Goal: Transaction & Acquisition: Book appointment/travel/reservation

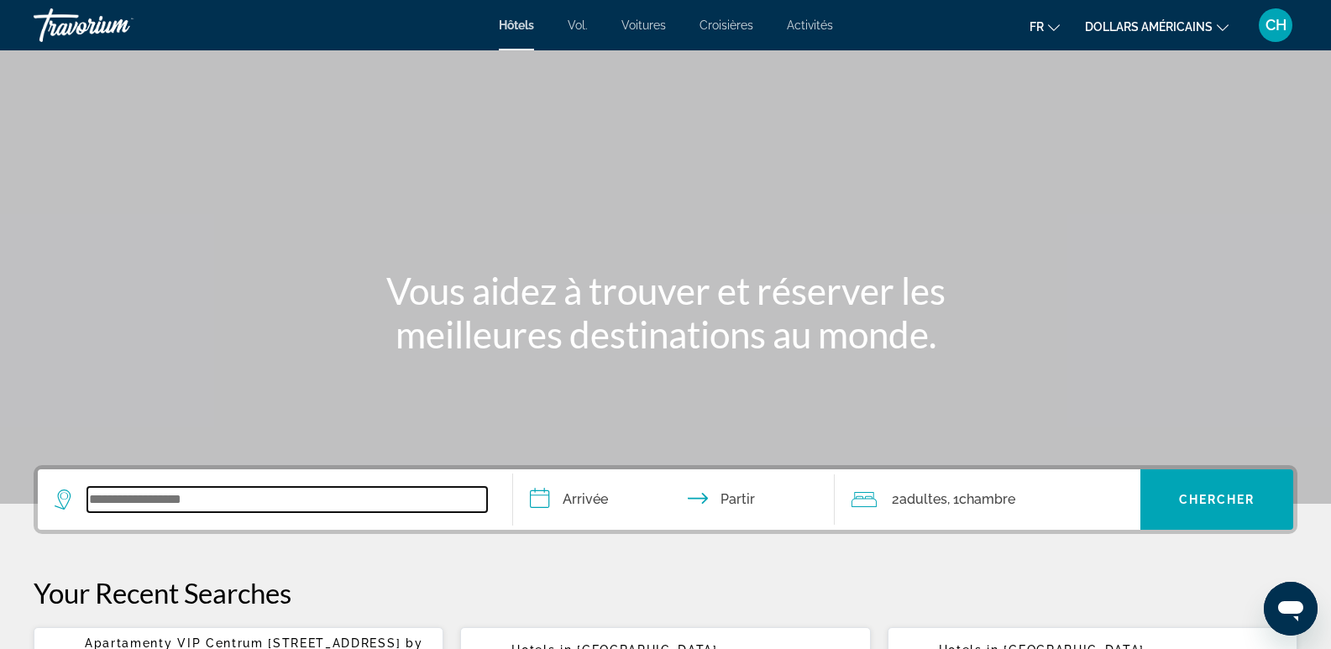
click at [312, 510] on input "Widget de recherche" at bounding box center [287, 499] width 400 height 25
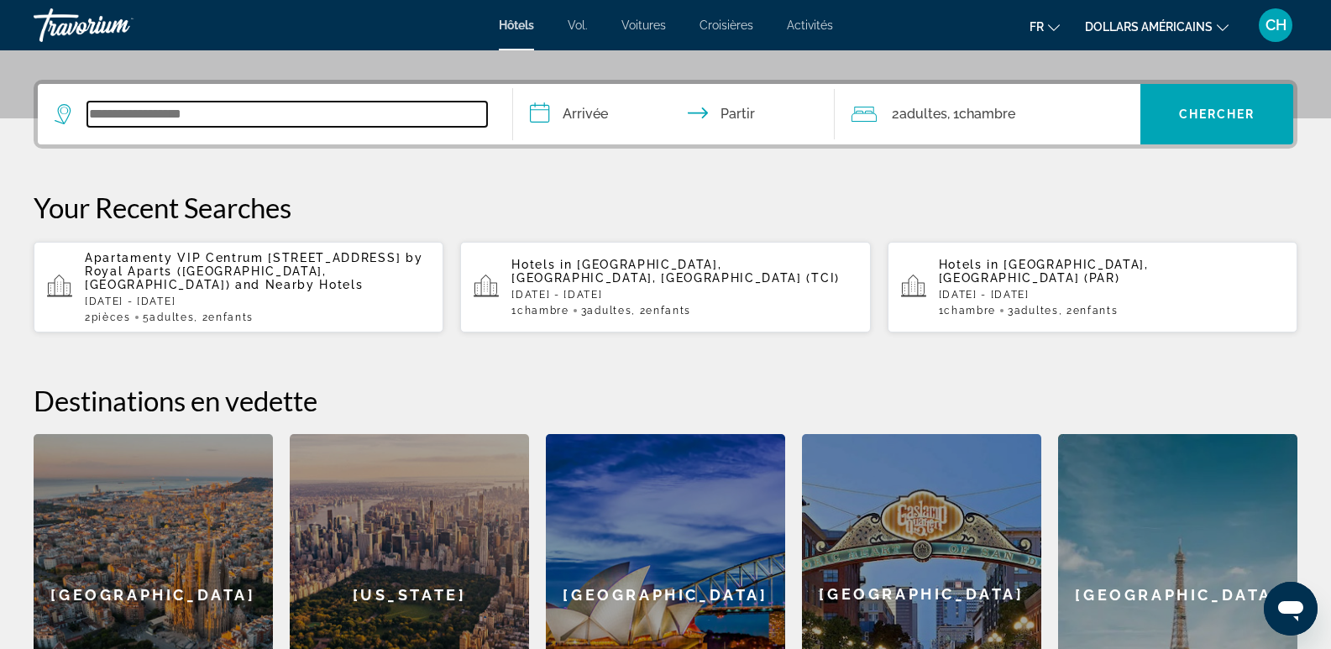
scroll to position [411, 0]
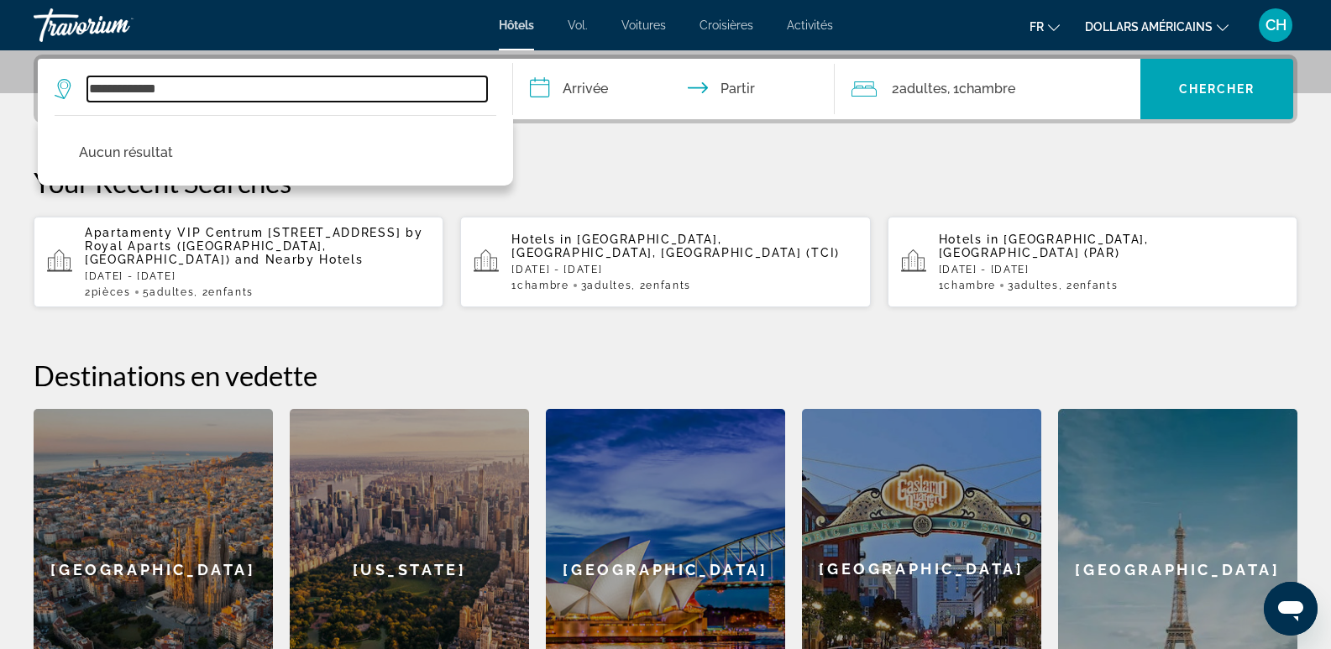
type input "**********"
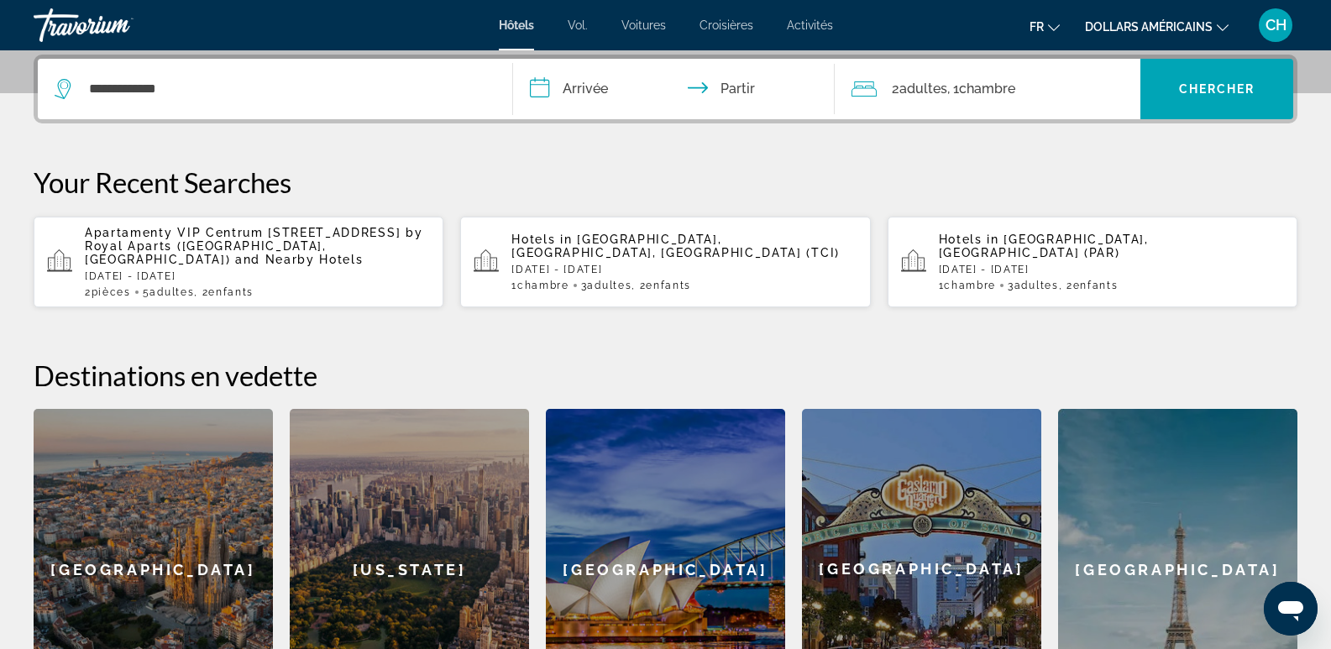
click at [627, 105] on input "**********" at bounding box center [677, 91] width 329 height 65
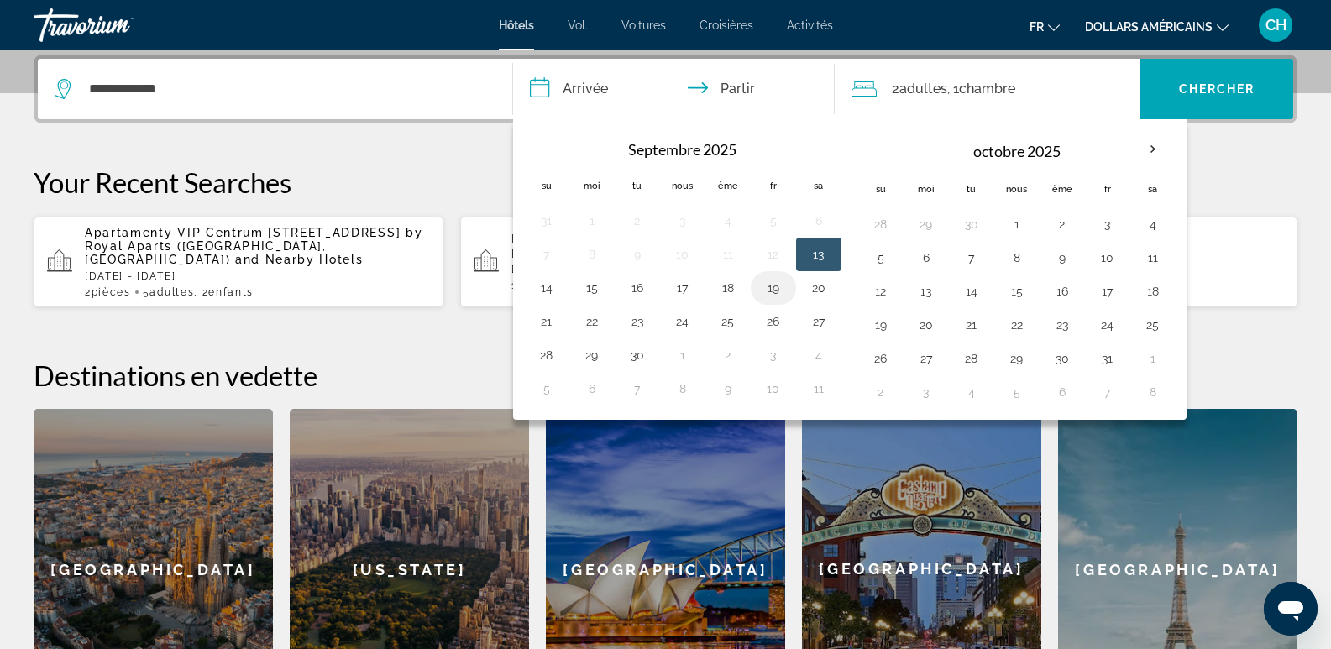
click at [777, 290] on button "19" at bounding box center [773, 288] width 27 height 24
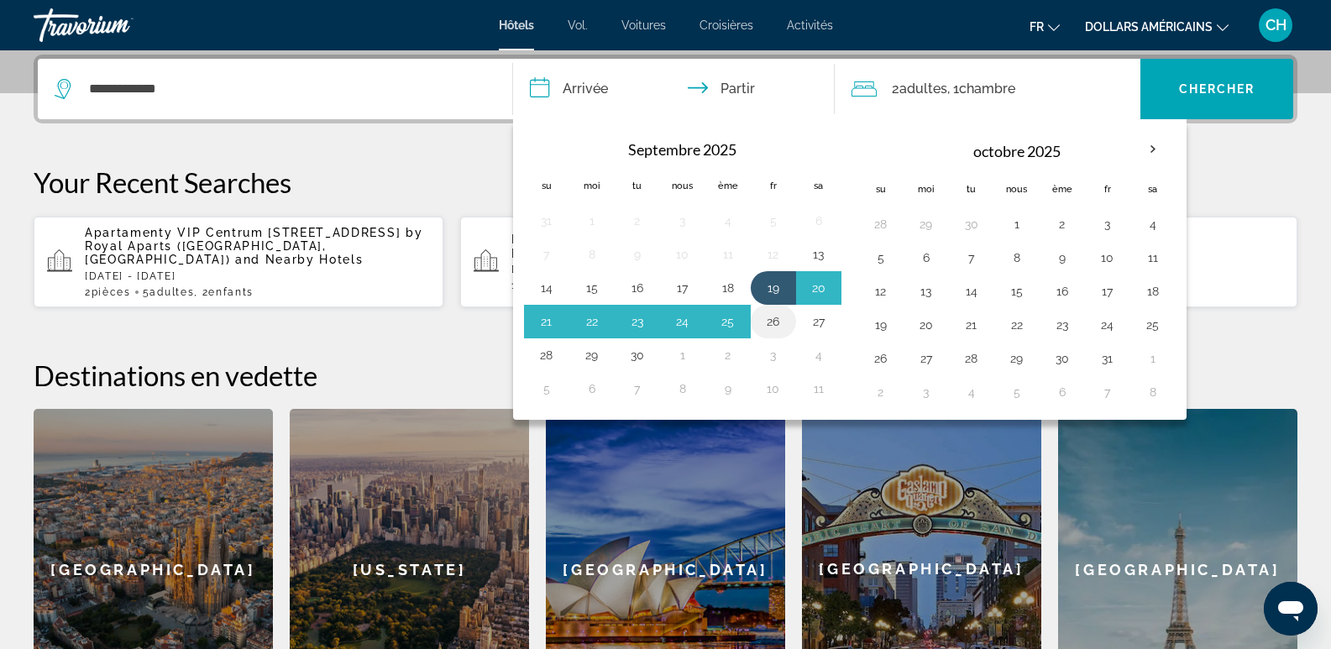
click at [776, 326] on button "26" at bounding box center [773, 322] width 27 height 24
type input "**********"
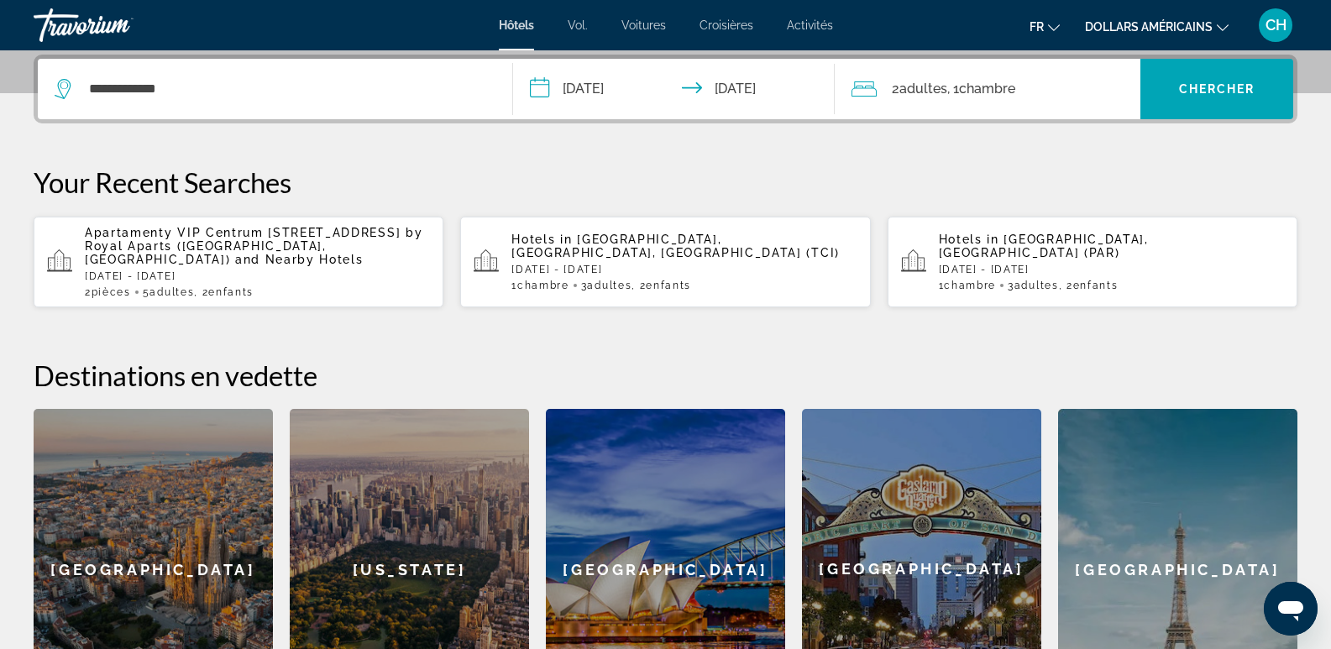
click at [1044, 91] on div "2 adultes Adulte , 1 Chambre pièces" at bounding box center [995, 89] width 289 height 24
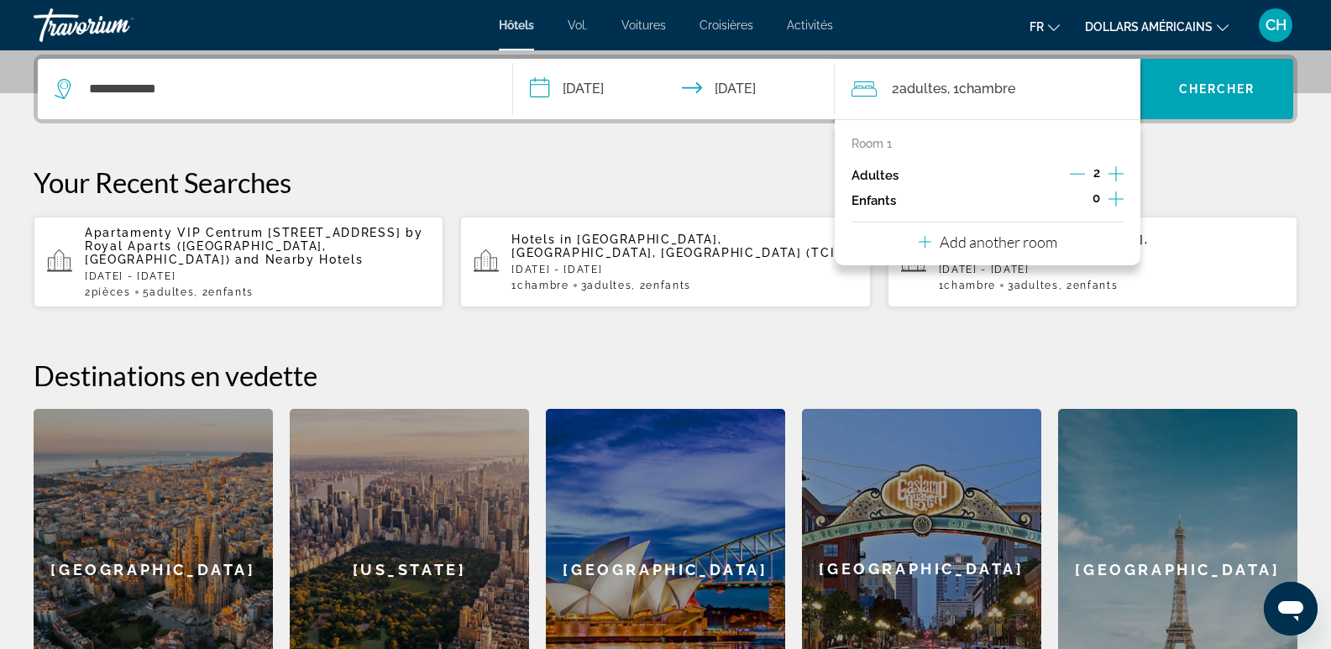
click at [1112, 197] on icon "Increment children" at bounding box center [1115, 199] width 15 height 20
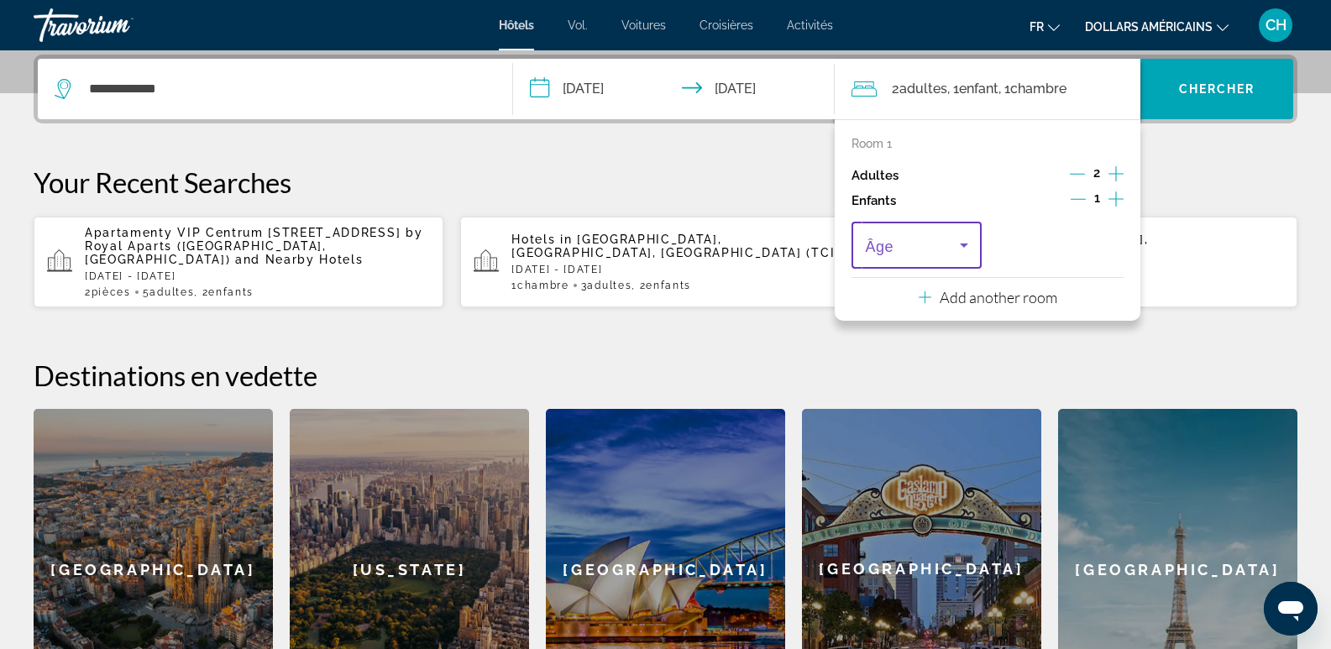
click at [963, 248] on icon "Travelers: 2 adults, 1 child" at bounding box center [964, 245] width 20 height 20
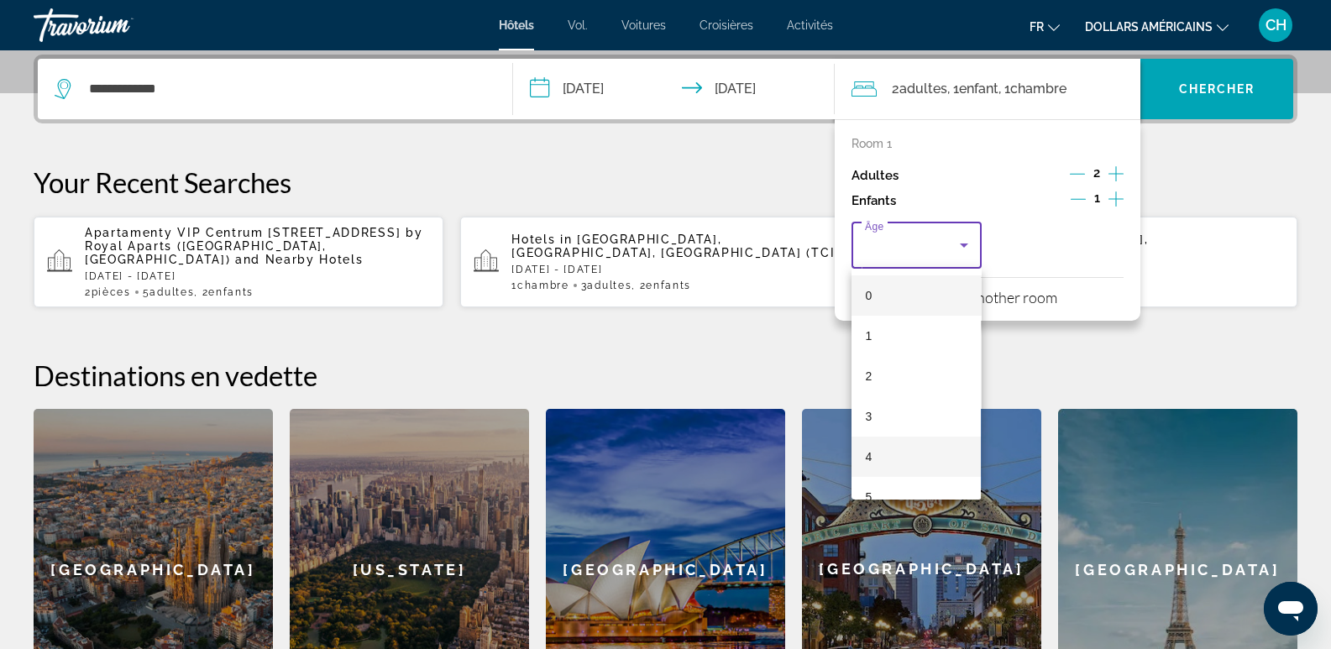
click at [878, 447] on mat-option "4" at bounding box center [915, 457] width 129 height 40
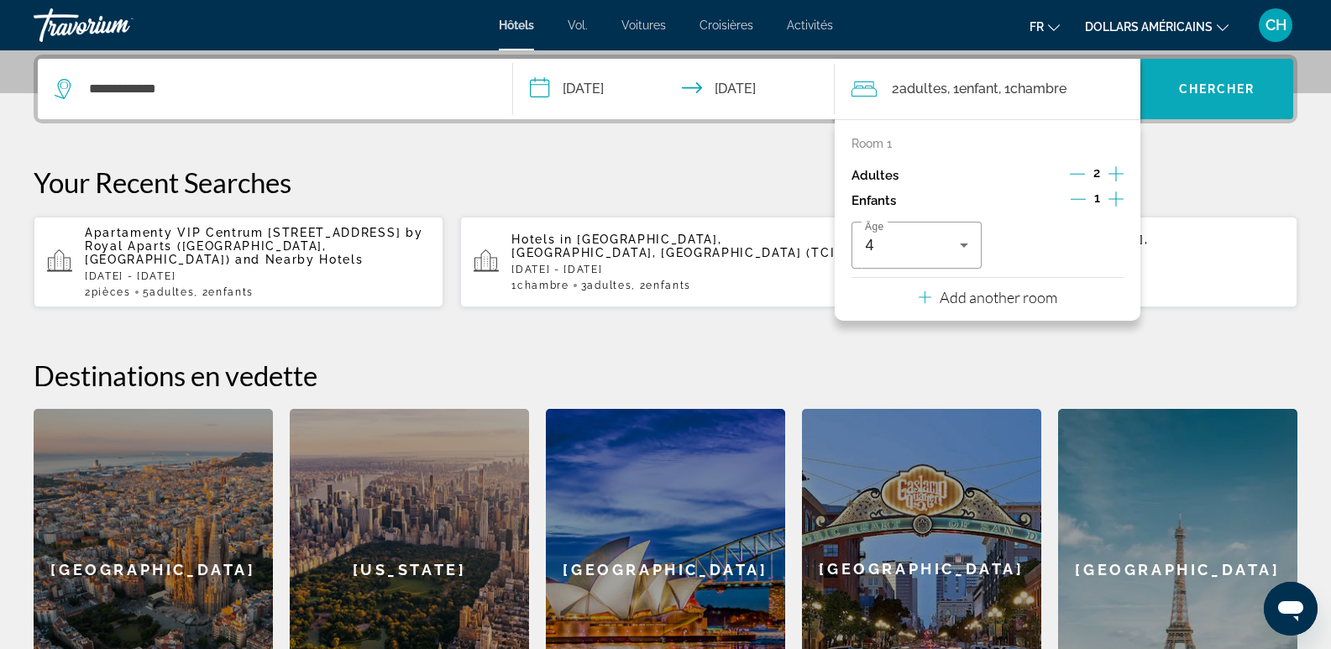
click at [1199, 95] on font "Chercher" at bounding box center [1217, 88] width 76 height 13
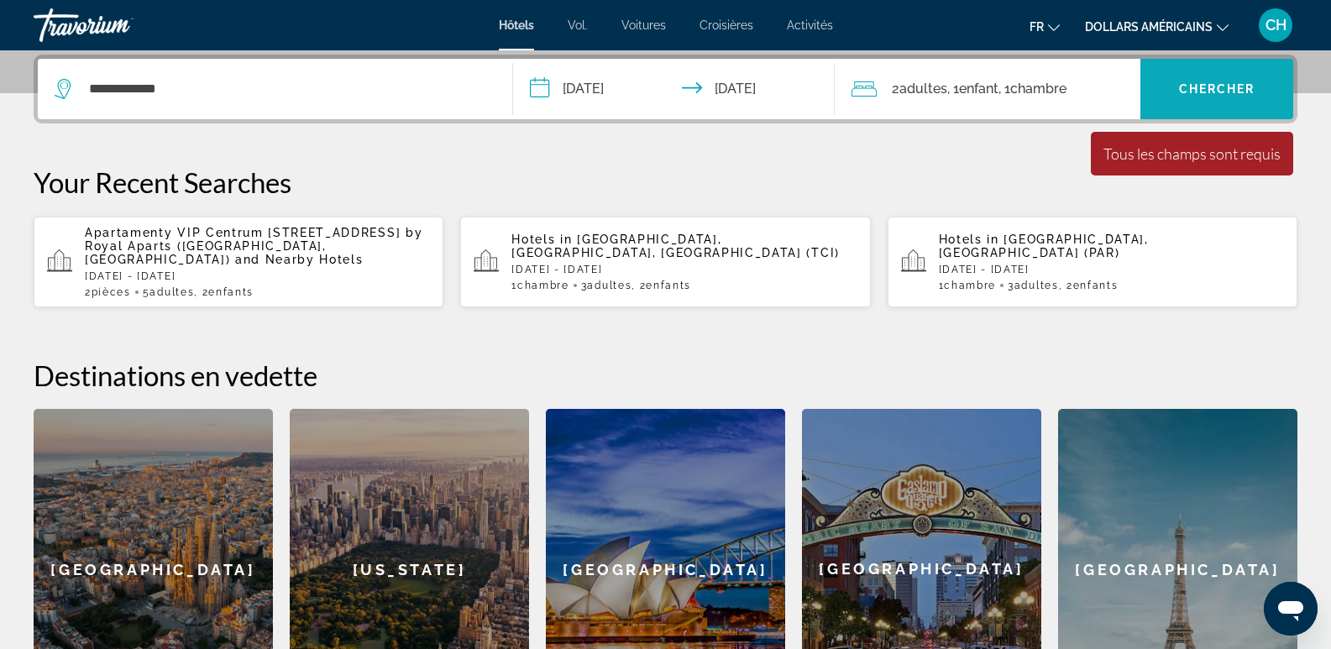
click at [1199, 95] on font "Chercher" at bounding box center [1217, 88] width 76 height 13
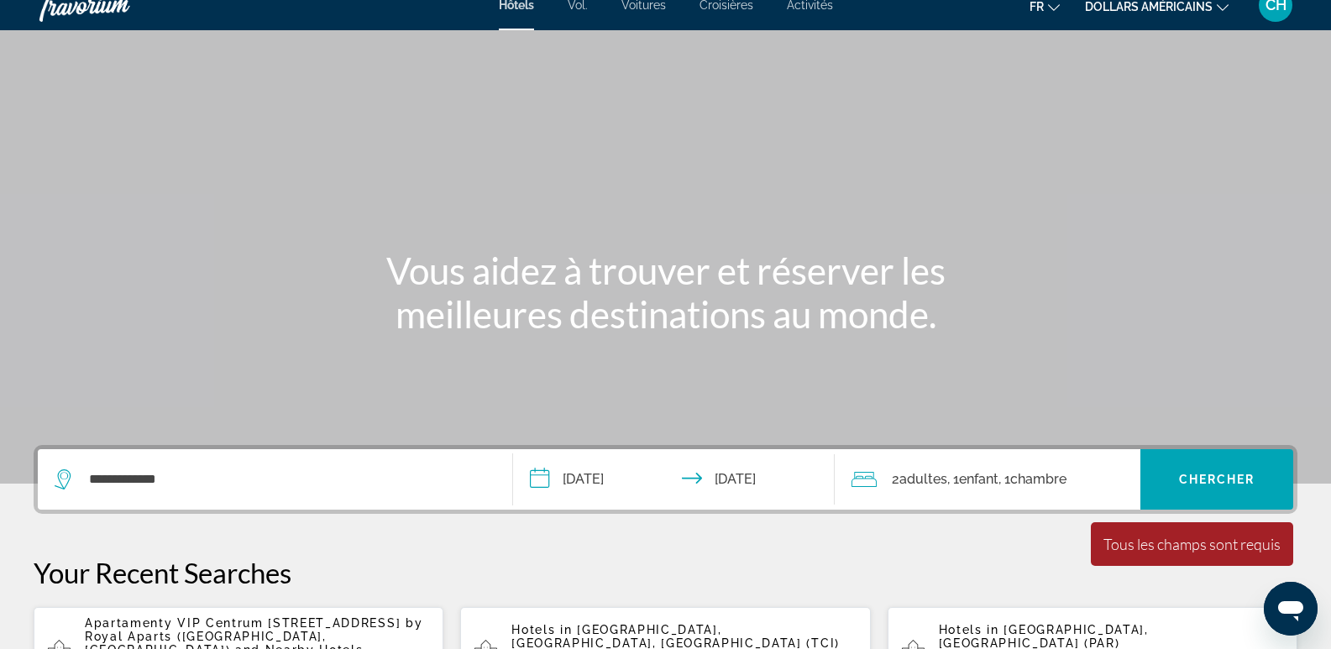
scroll to position [0, 0]
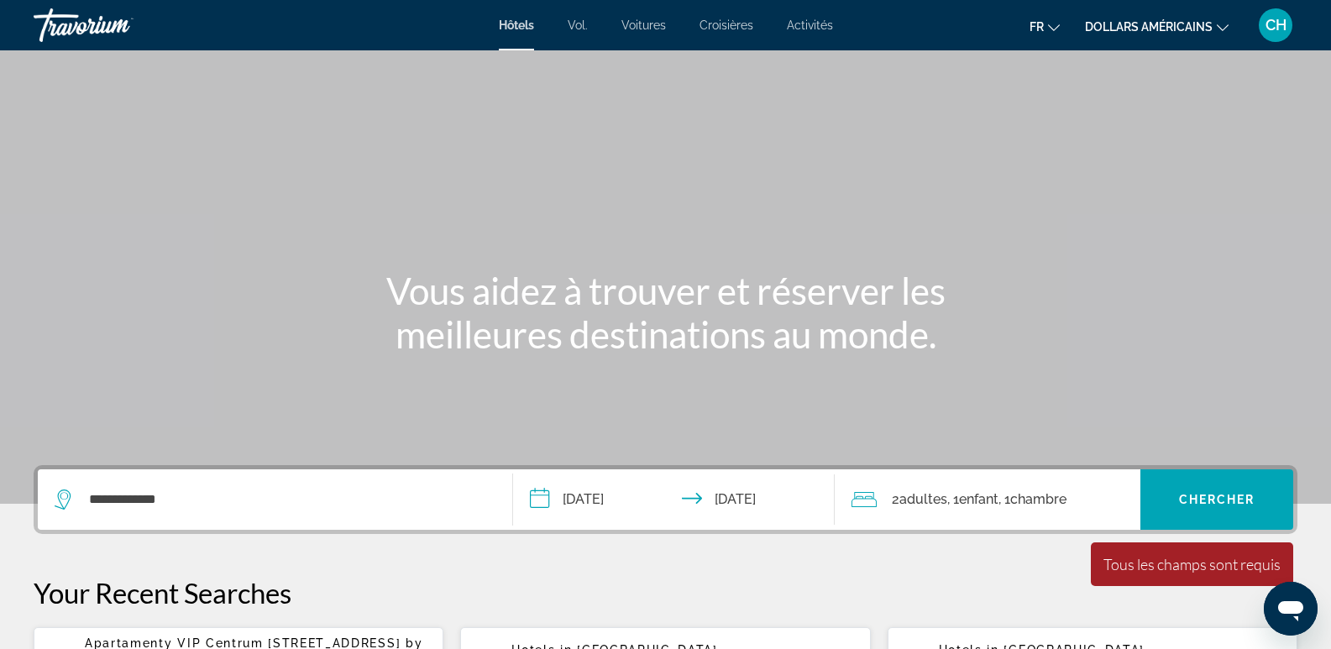
click at [1217, 31] on button "dollars américains USD ($) MXN ([GEOGRAPHIC_DATA]$) CAD ($ CA) GBP (£) EUR (€) …" at bounding box center [1157, 26] width 144 height 24
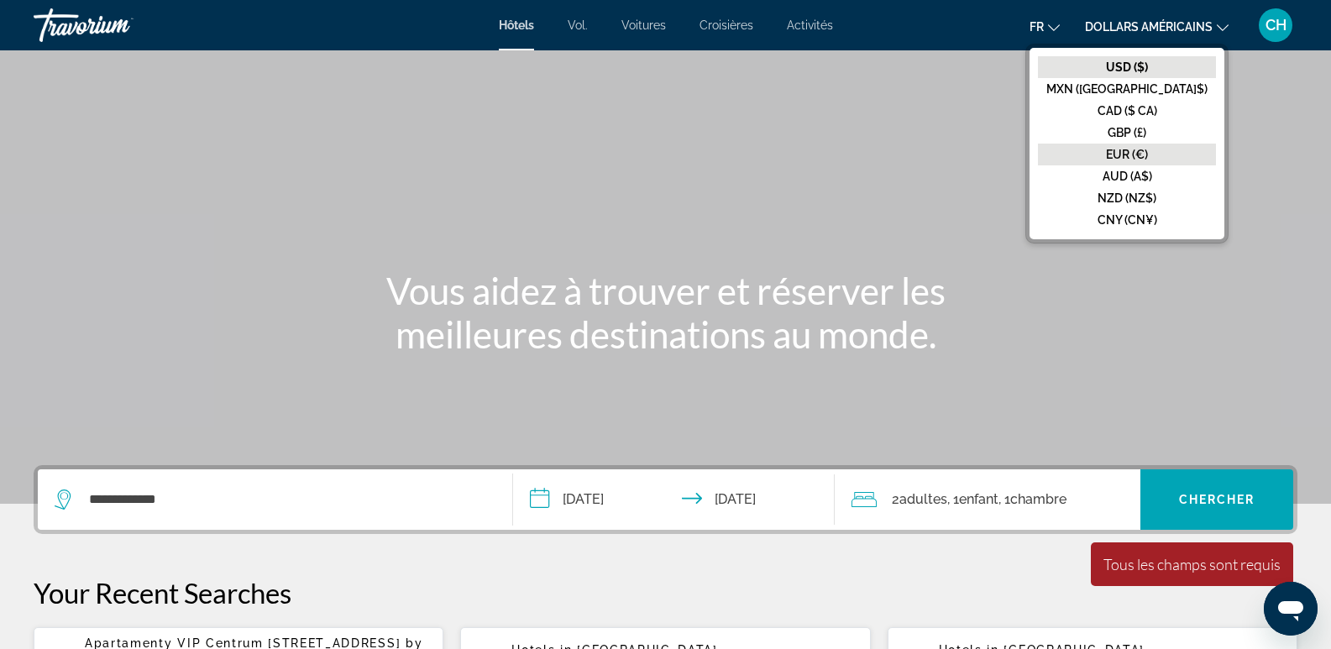
click at [1185, 147] on button "EUR (€)" at bounding box center [1127, 155] width 178 height 22
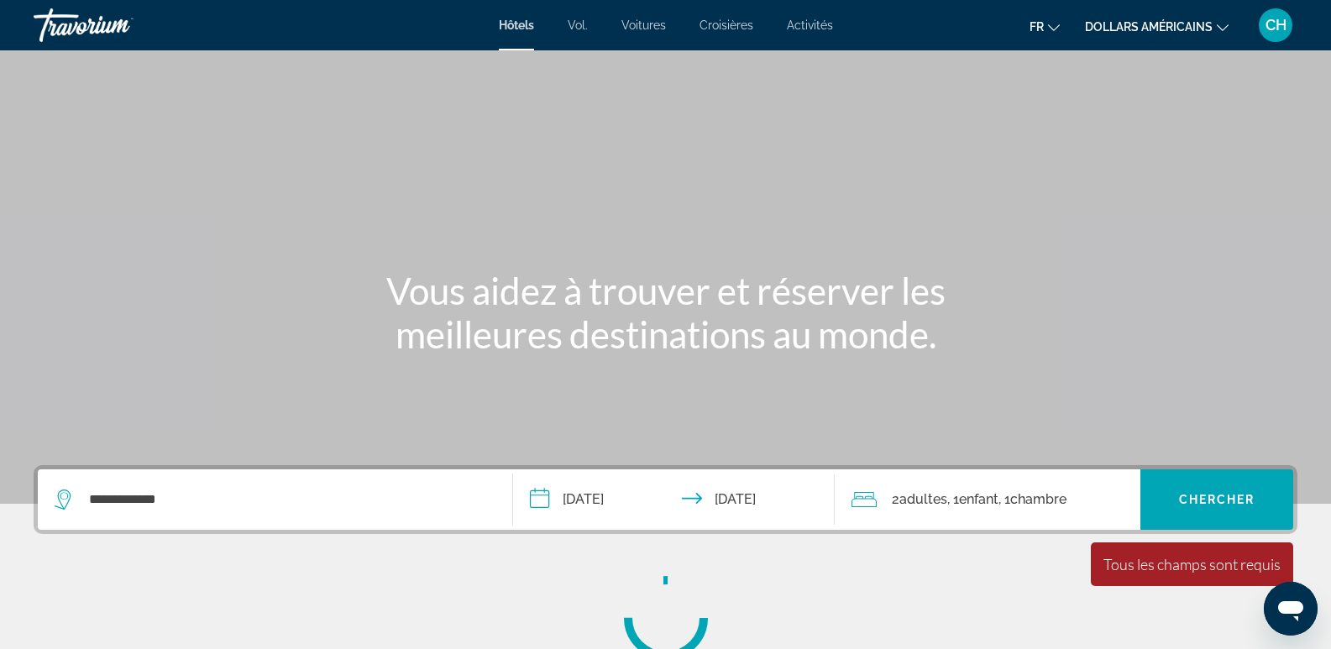
click at [1052, 26] on icon "Changer de langue" at bounding box center [1054, 28] width 12 height 12
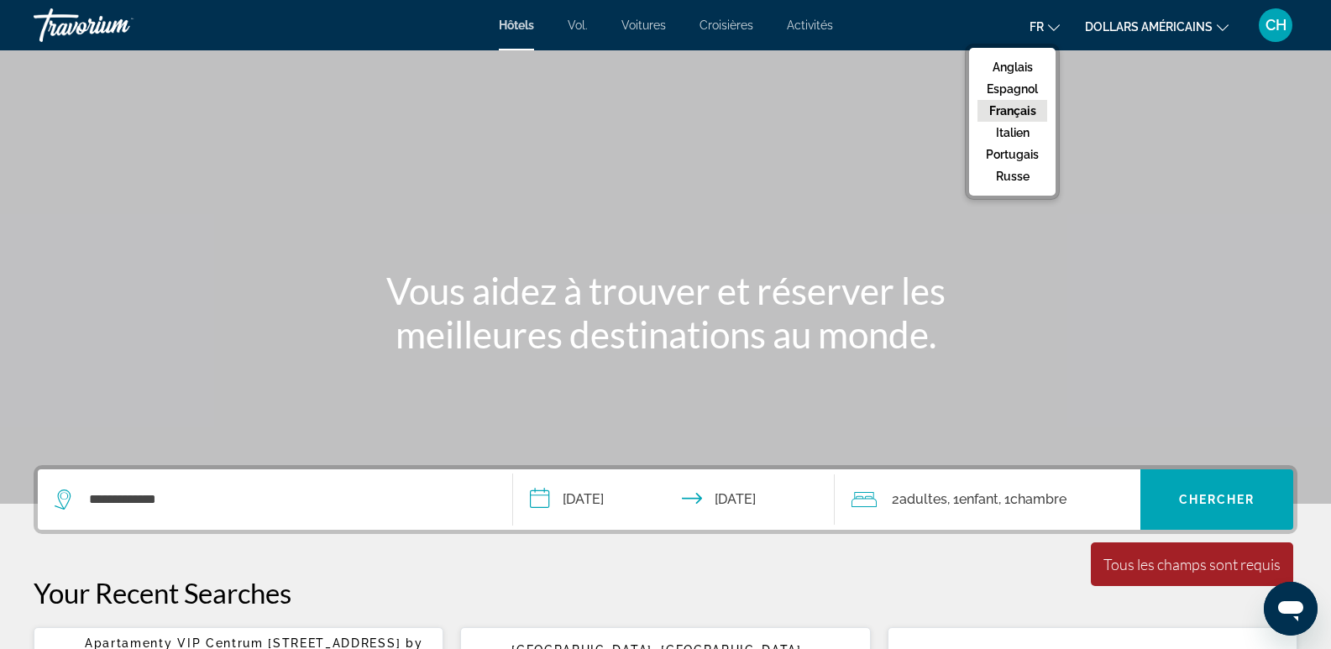
click at [1031, 109] on font "Français" at bounding box center [1012, 110] width 47 height 13
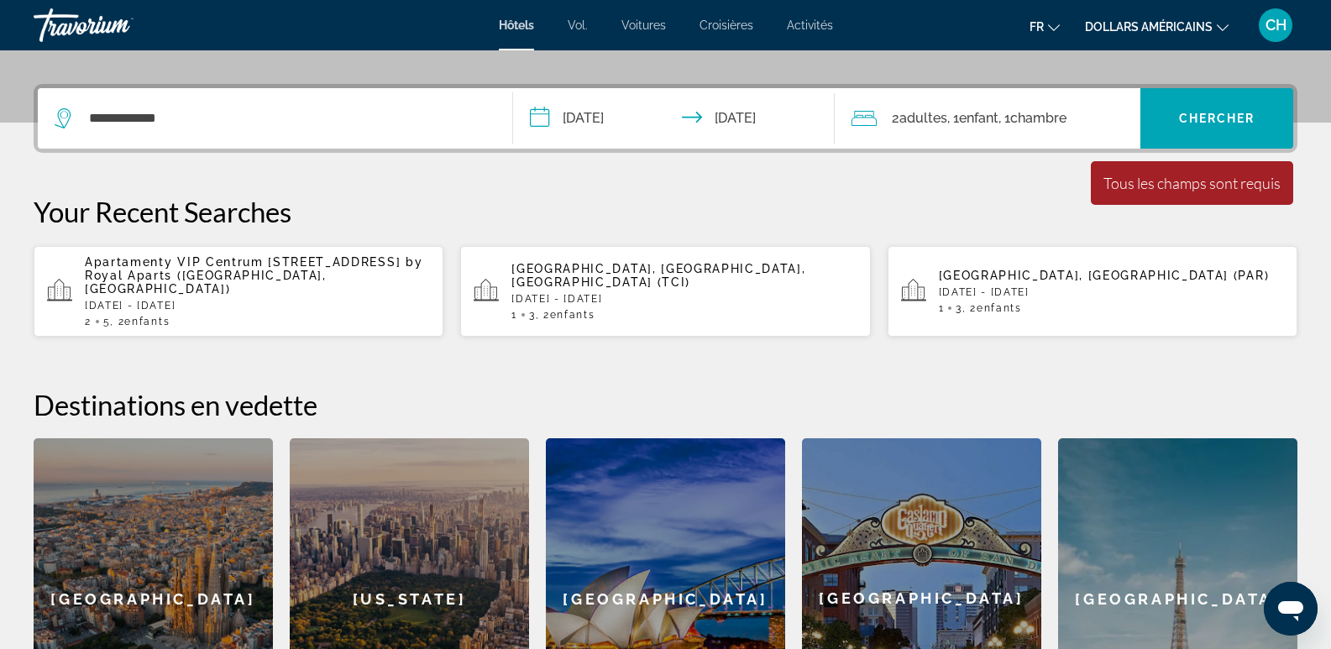
scroll to position [360, 0]
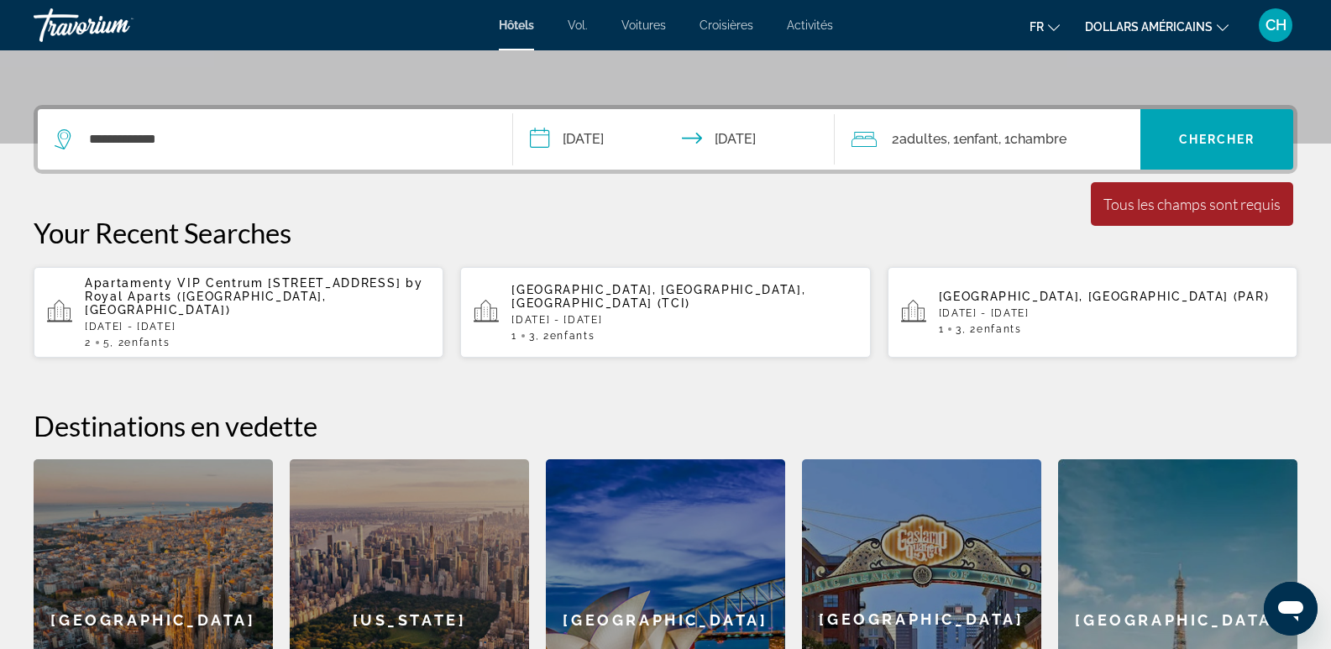
click at [635, 298] on div "[GEOGRAPHIC_DATA], [GEOGRAPHIC_DATA], [GEOGRAPHIC_DATA] (TCI) [DATE] - [DATE] 1…" at bounding box center [683, 312] width 345 height 59
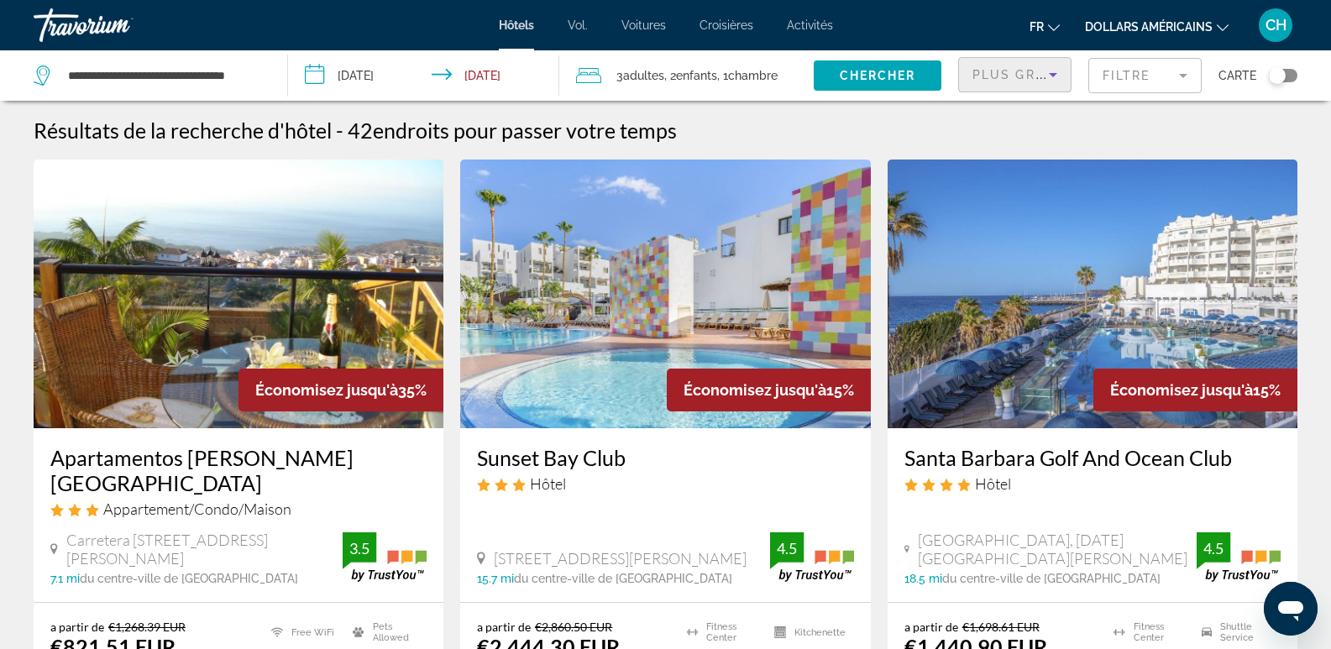
click at [1049, 65] on icon "Sort by" at bounding box center [1053, 75] width 20 height 20
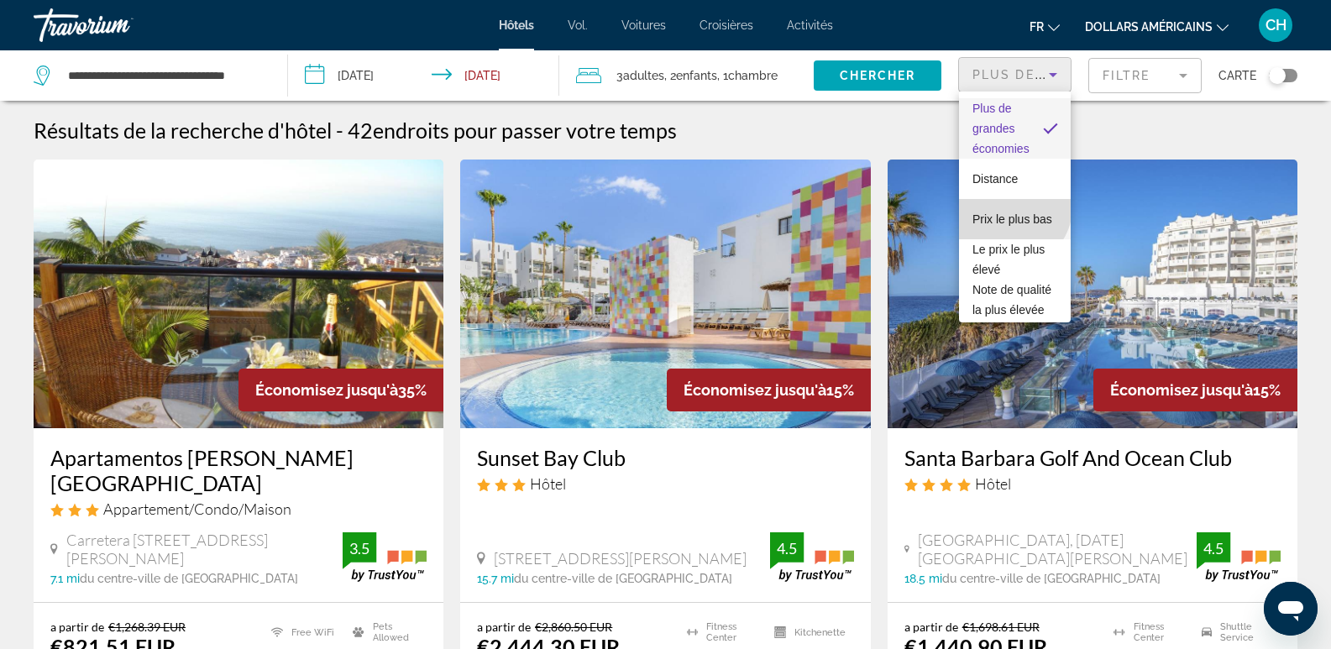
click at [1011, 212] on font "Prix ​​le plus bas" at bounding box center [1012, 218] width 80 height 13
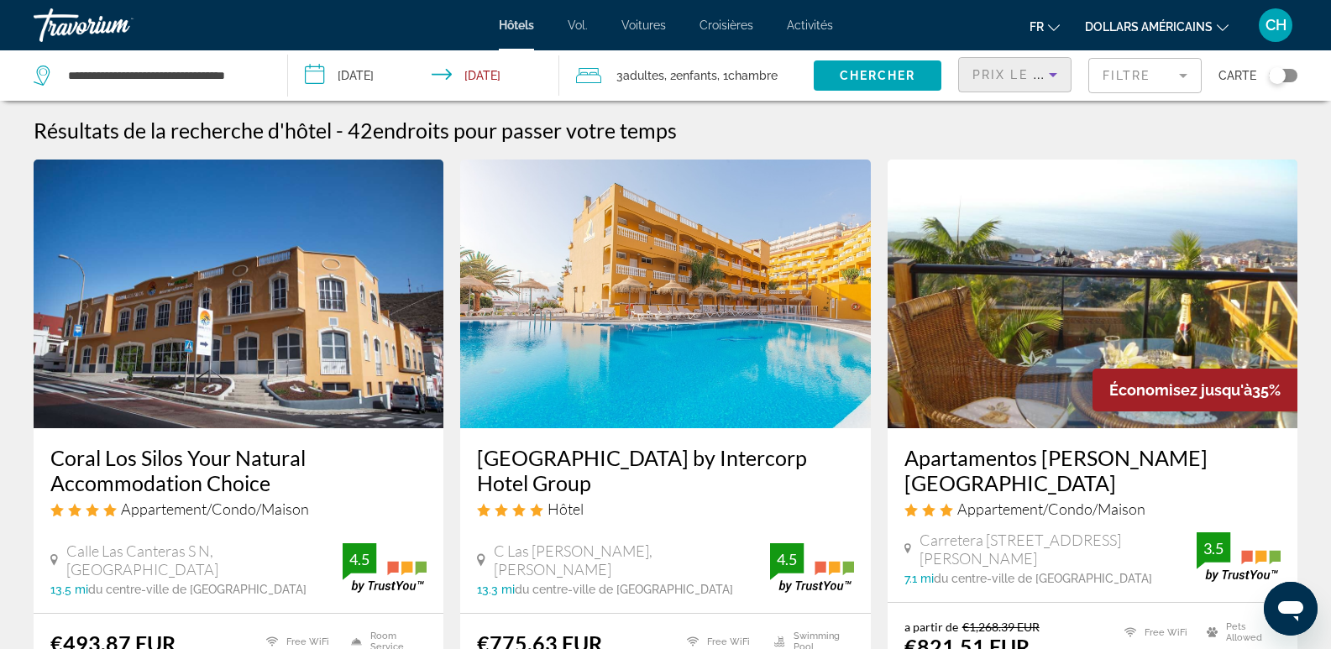
click at [1169, 80] on mat-form-field "Filtre" at bounding box center [1144, 75] width 113 height 35
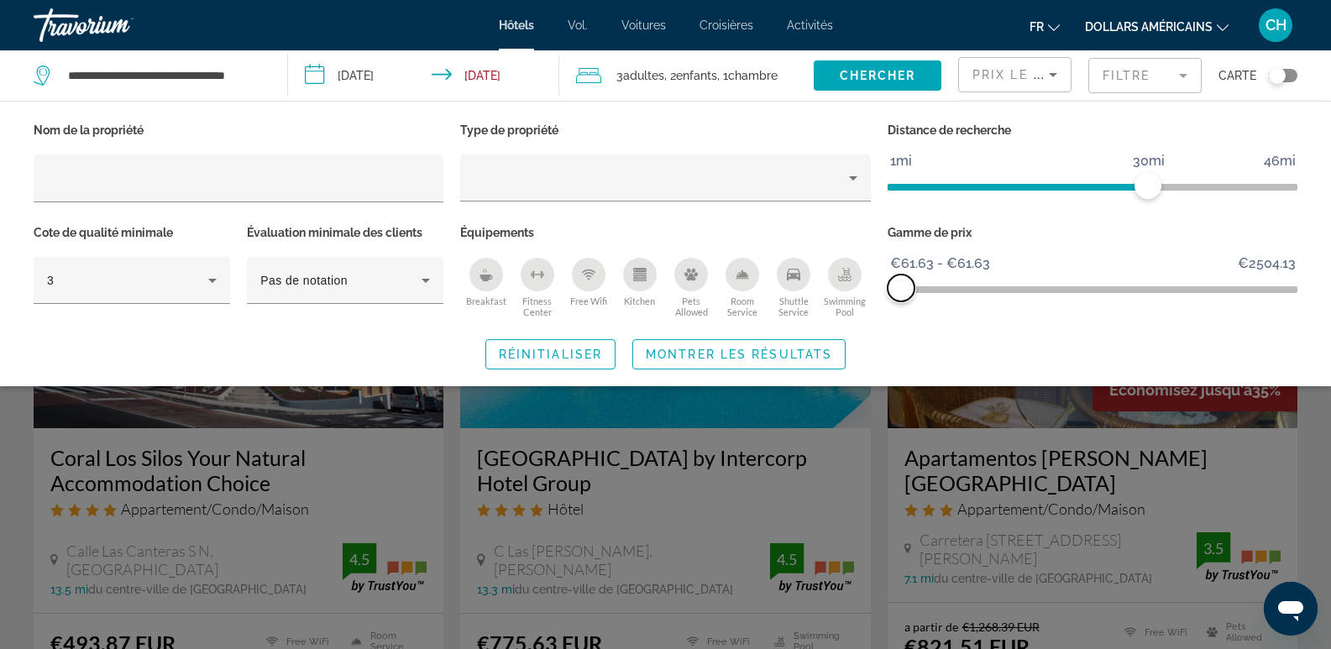
drag, startPoint x: 1289, startPoint y: 289, endPoint x: 840, endPoint y: 314, distance: 449.0
click at [840, 314] on div "Nom de la propriété Type de propriété Distance de recherche 1mi 46mi 30mi Cote …" at bounding box center [665, 220] width 1280 height 204
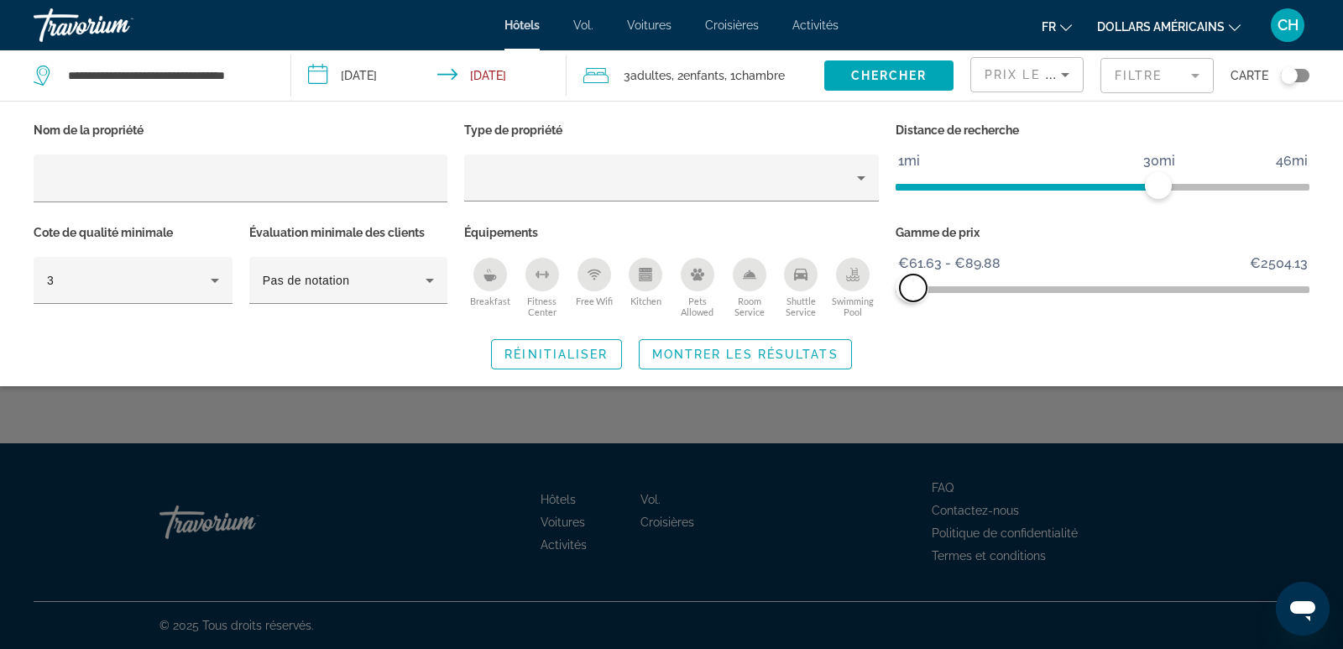
click at [914, 295] on span "ngx-slider-max" at bounding box center [913, 288] width 27 height 27
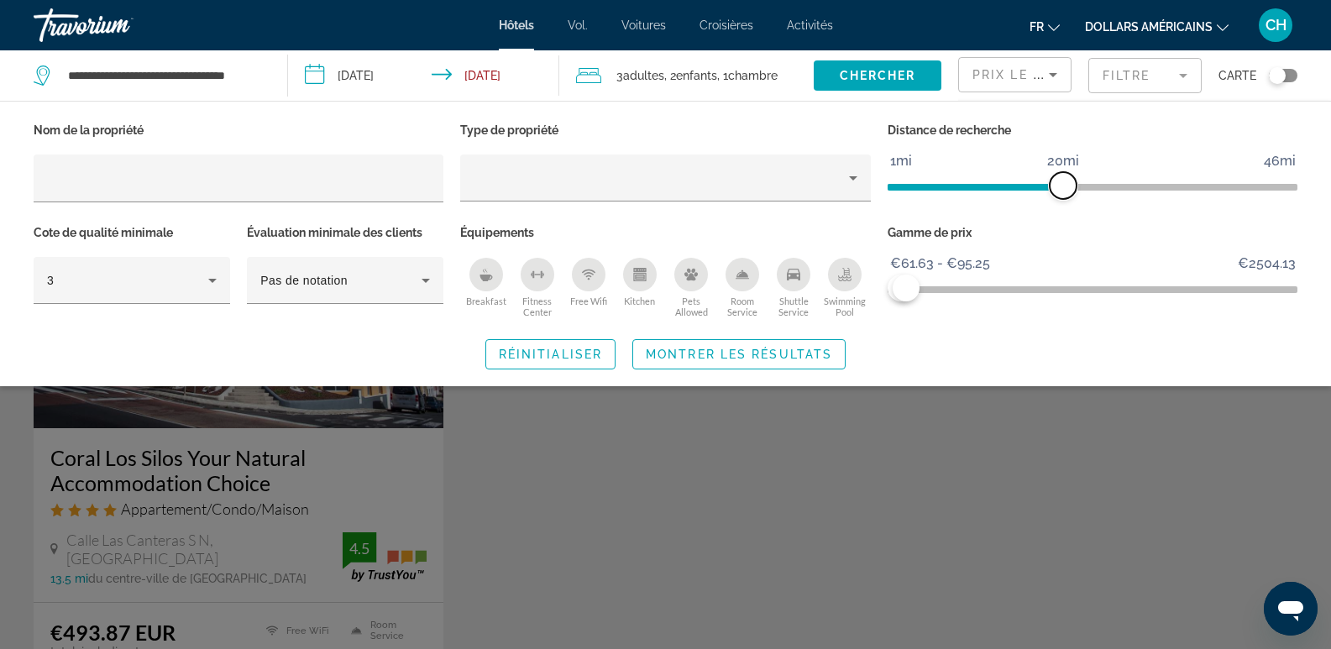
drag, startPoint x: 1153, startPoint y: 185, endPoint x: 1063, endPoint y: 199, distance: 91.8
click at [1063, 199] on div "Distance de recherche 1mi 46mi 20mi" at bounding box center [1092, 169] width 426 height 102
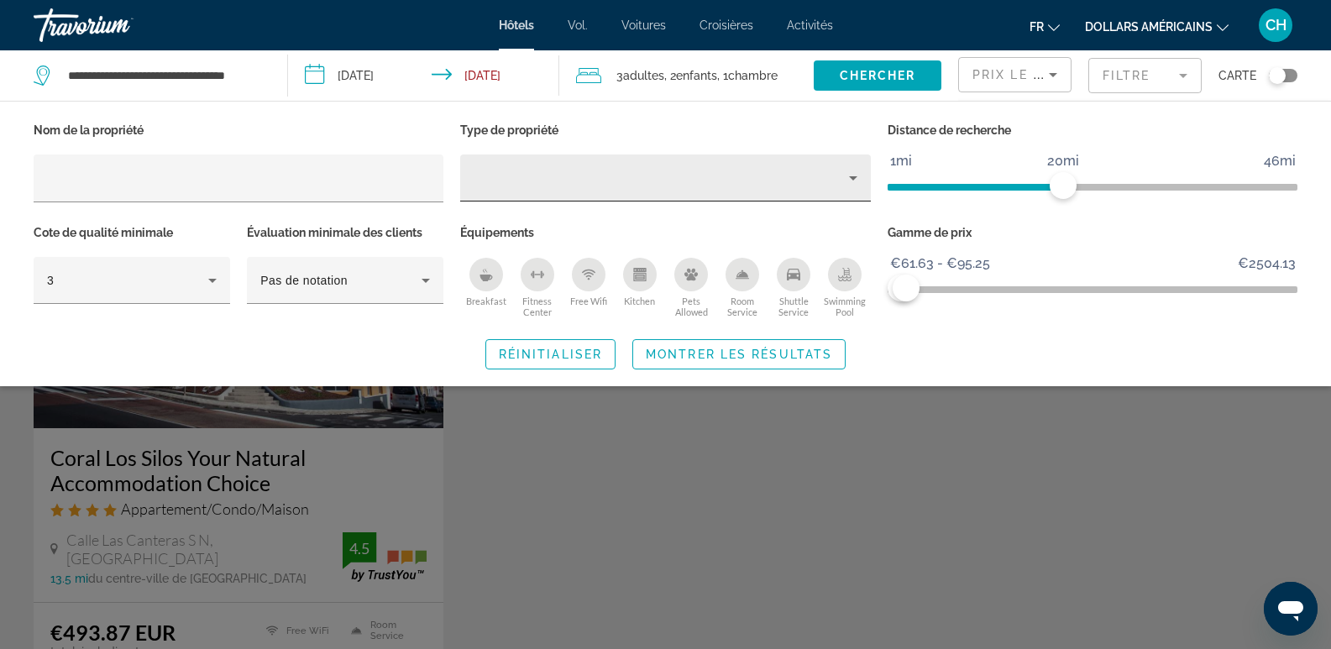
click at [614, 162] on div "Hotel Filters" at bounding box center [664, 177] width 383 height 47
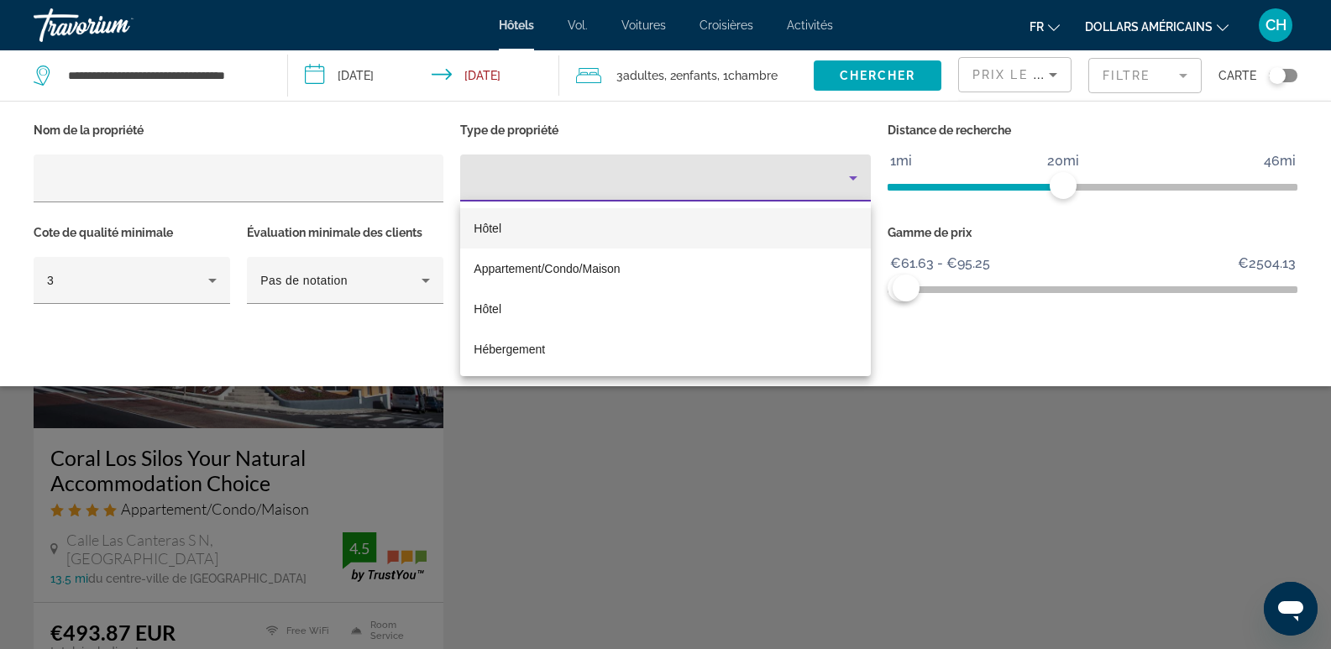
click at [614, 162] on div at bounding box center [665, 324] width 1331 height 649
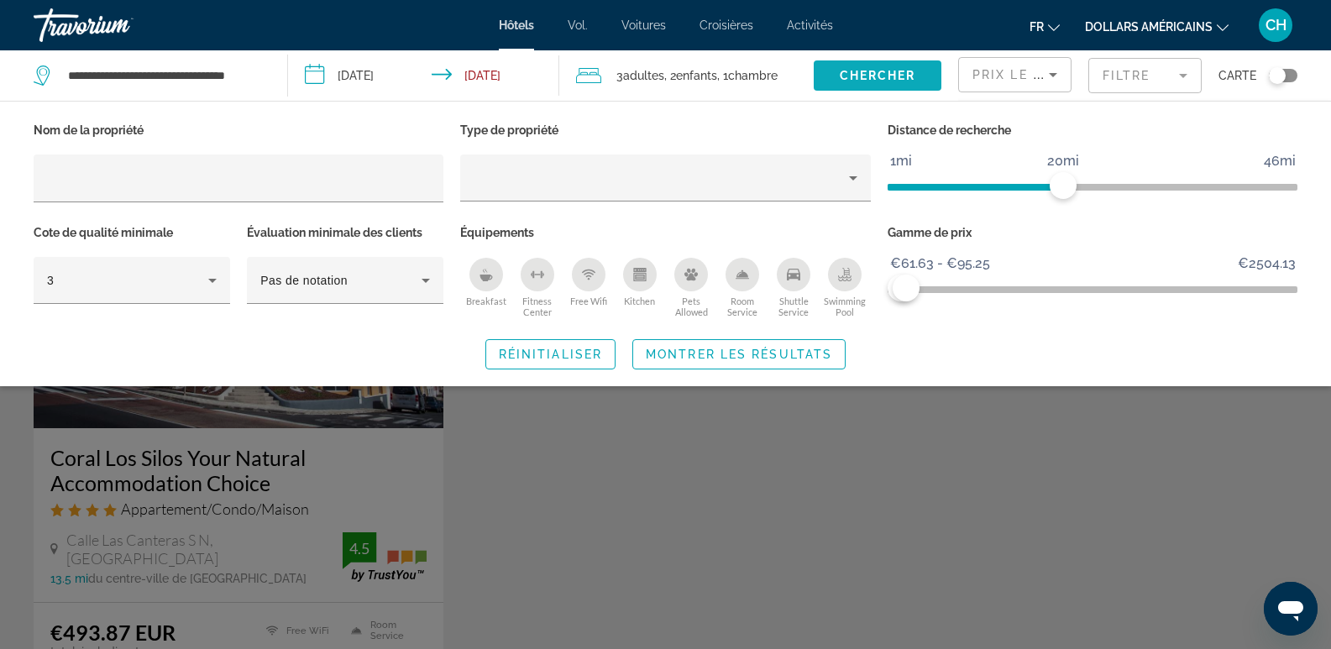
click at [890, 79] on span "Chercher" at bounding box center [878, 75] width 76 height 13
click at [894, 78] on span "Chercher" at bounding box center [878, 75] width 76 height 13
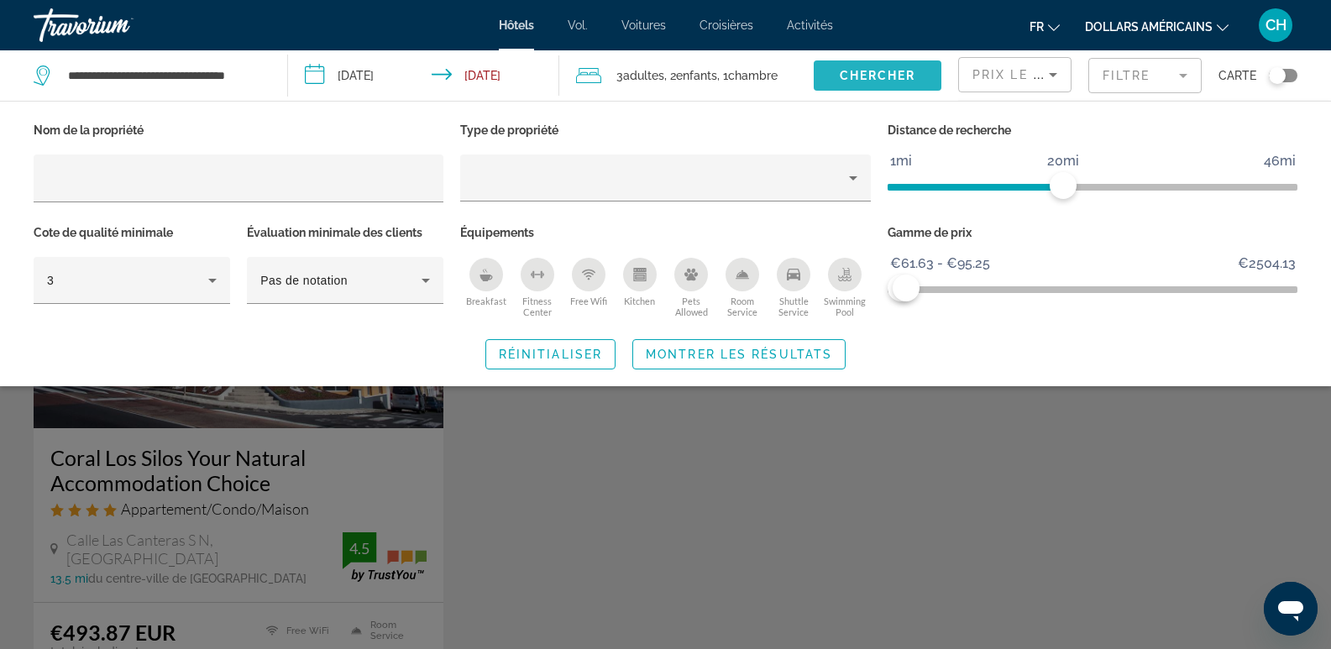
click at [894, 78] on span "Chercher" at bounding box center [878, 75] width 76 height 13
drag, startPoint x: 1328, startPoint y: 175, endPoint x: 1310, endPoint y: 196, distance: 26.8
click at [1310, 196] on div "Nom de la propriété Type de propriété Distance de recherche 1mi 46mi 20mi Cote …" at bounding box center [665, 243] width 1331 height 251
drag, startPoint x: 1310, startPoint y: 196, endPoint x: 1295, endPoint y: 193, distance: 15.3
click at [1310, 196] on div "Nom de la propriété Type de propriété Distance de recherche 1mi 46mi 20mi Cote …" at bounding box center [665, 243] width 1331 height 251
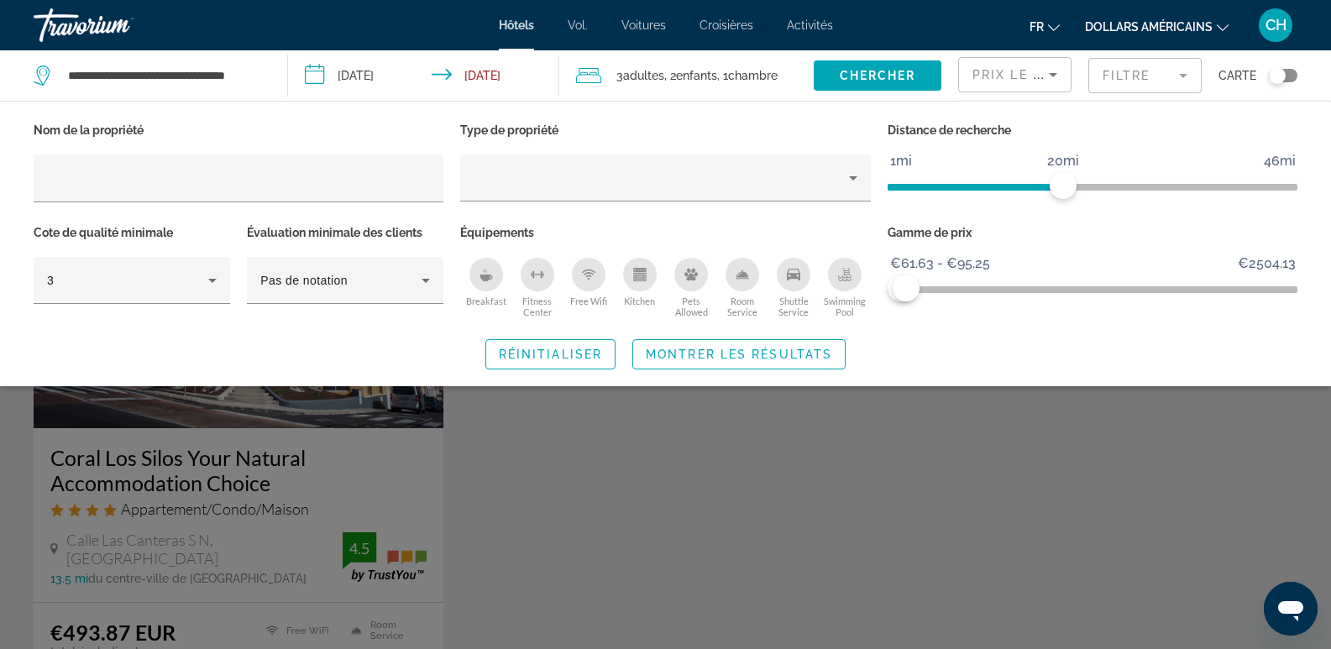
click at [525, 29] on font "Hôtels" at bounding box center [516, 24] width 35 height 13
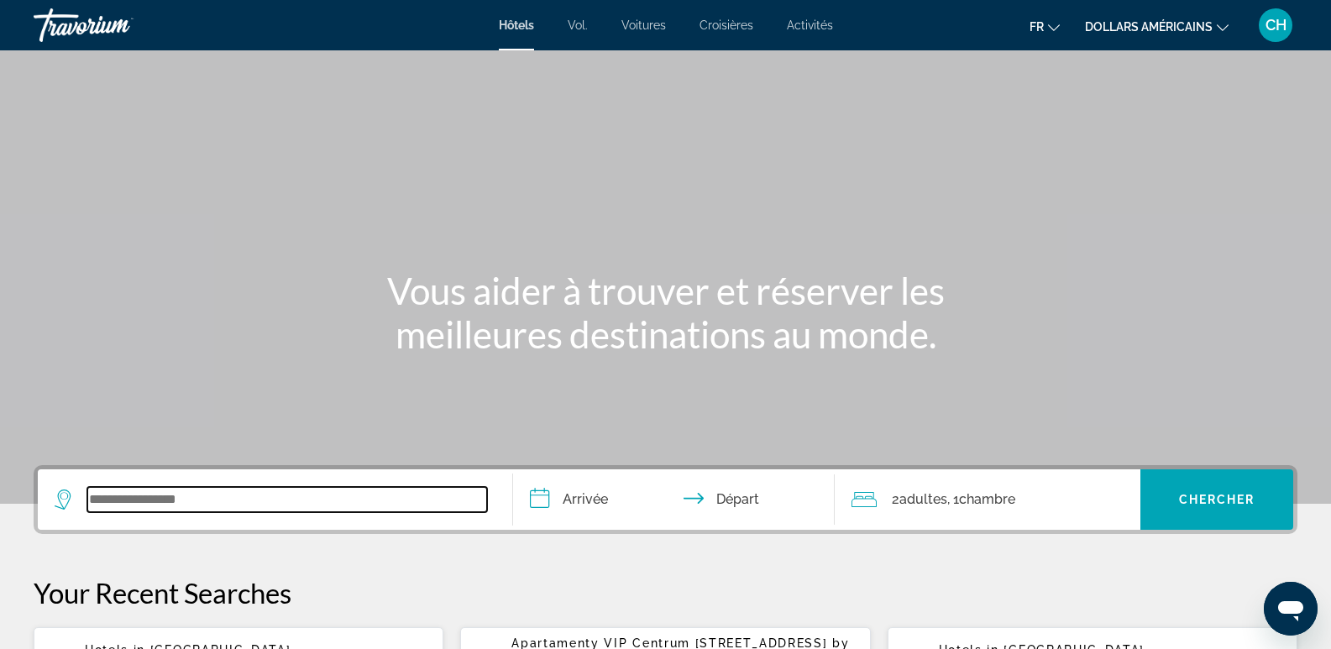
click at [209, 495] on input "Search widget" at bounding box center [287, 499] width 400 height 25
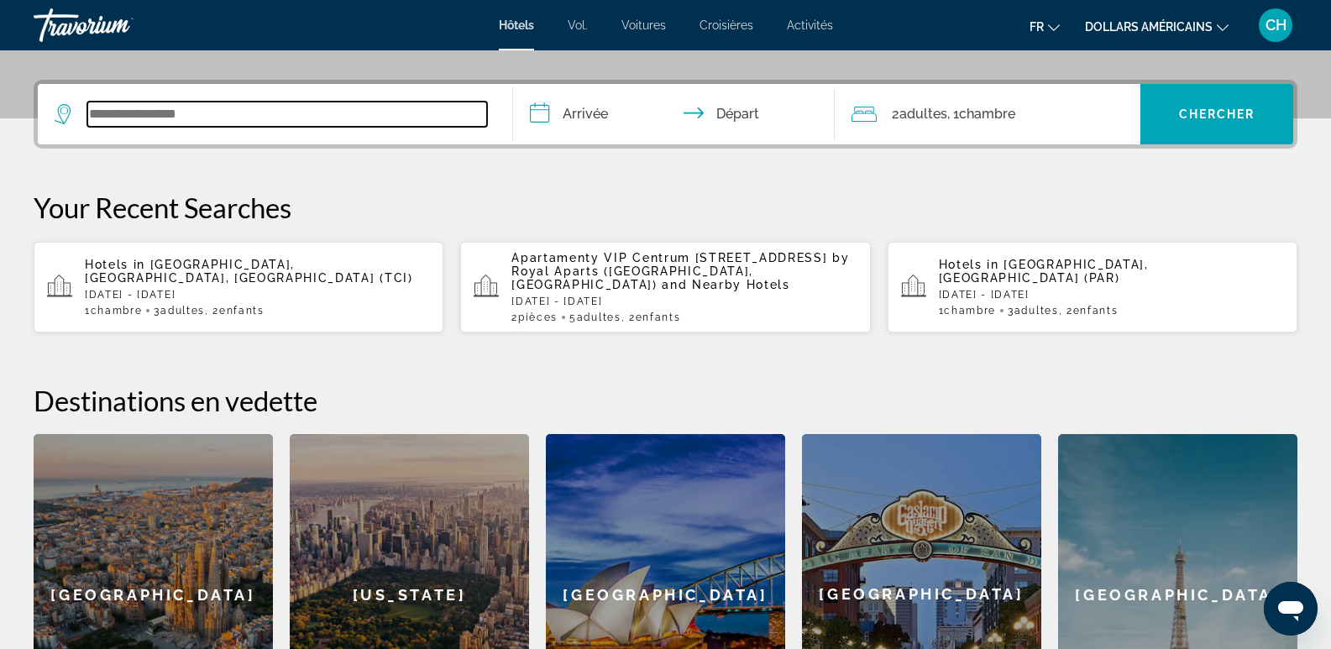
scroll to position [411, 0]
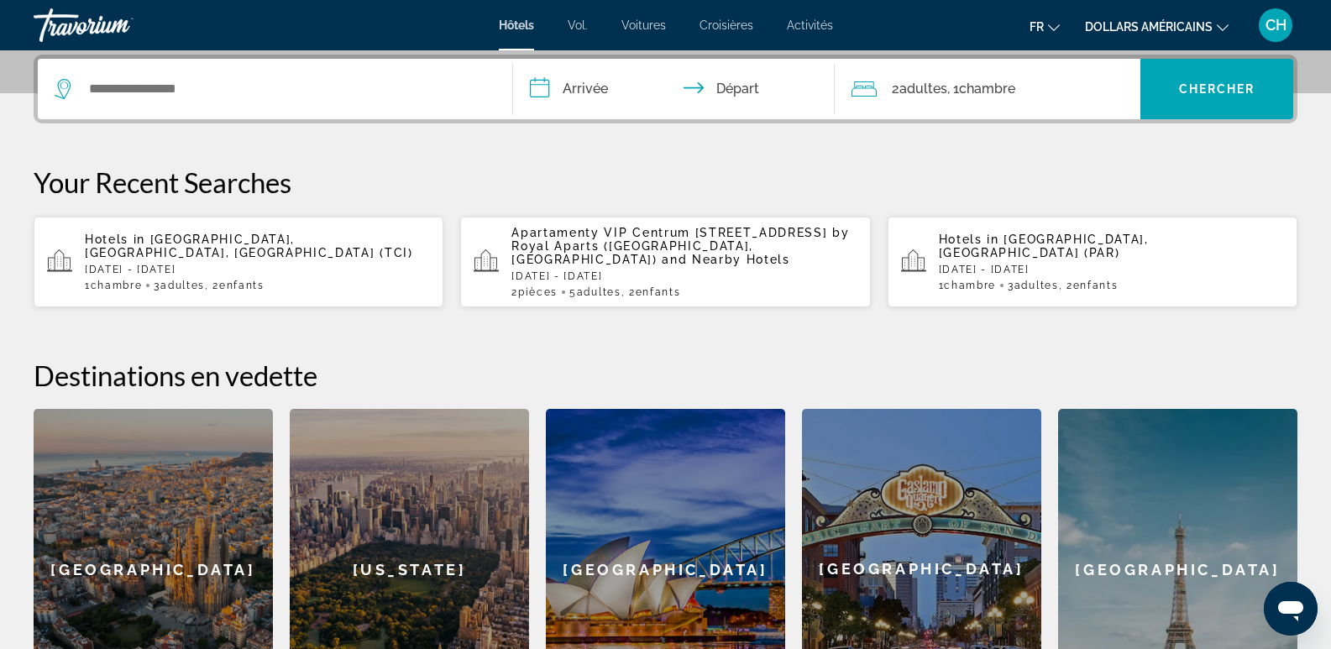
click at [527, 26] on font "Hôtels" at bounding box center [516, 24] width 35 height 13
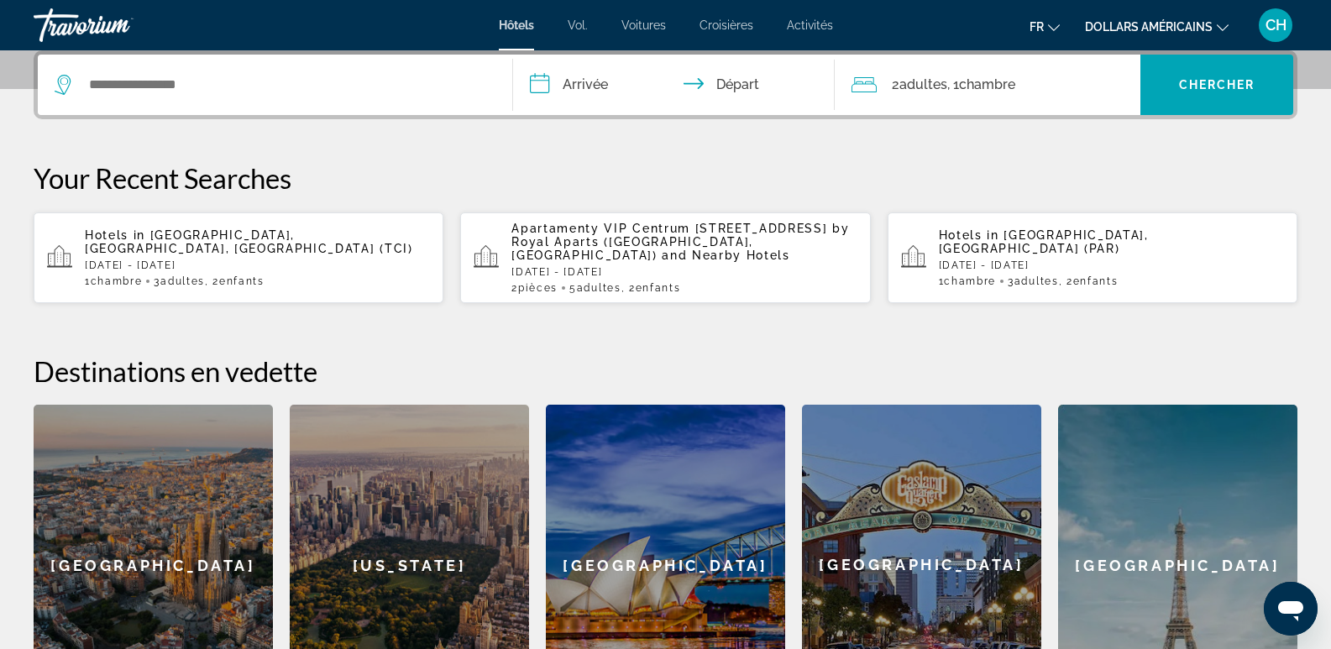
scroll to position [416, 0]
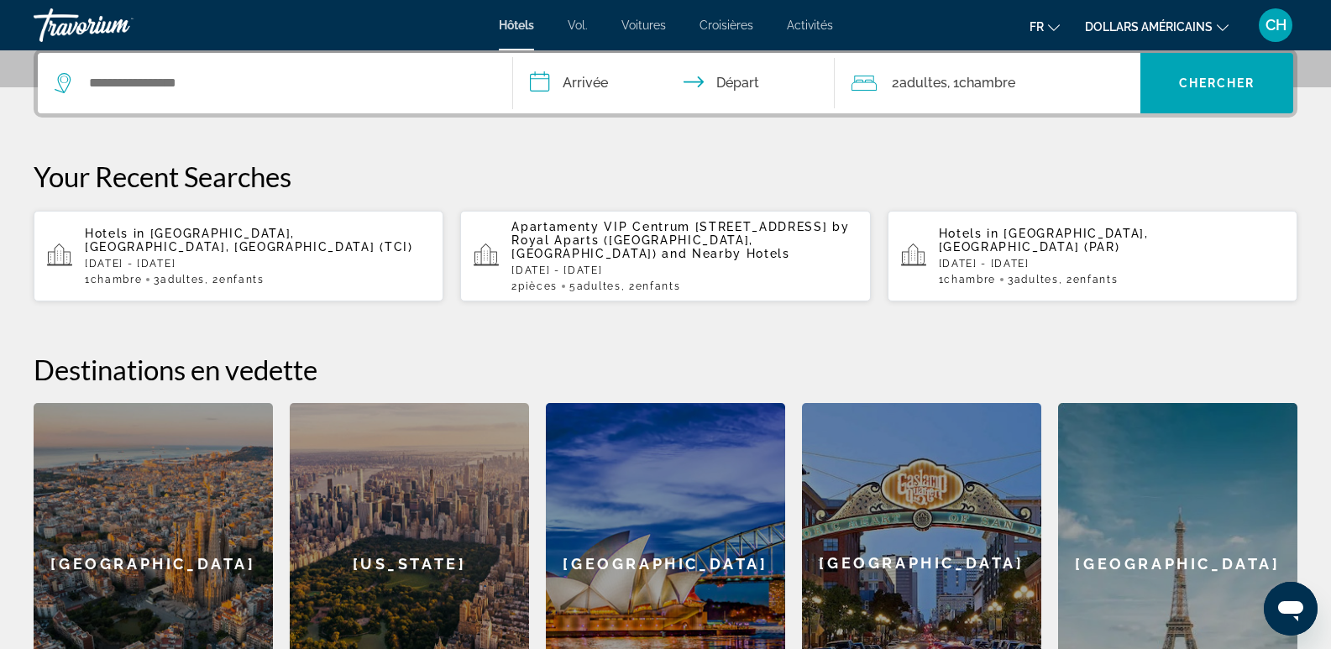
click at [641, 403] on div "[GEOGRAPHIC_DATA]" at bounding box center [665, 564] width 239 height 322
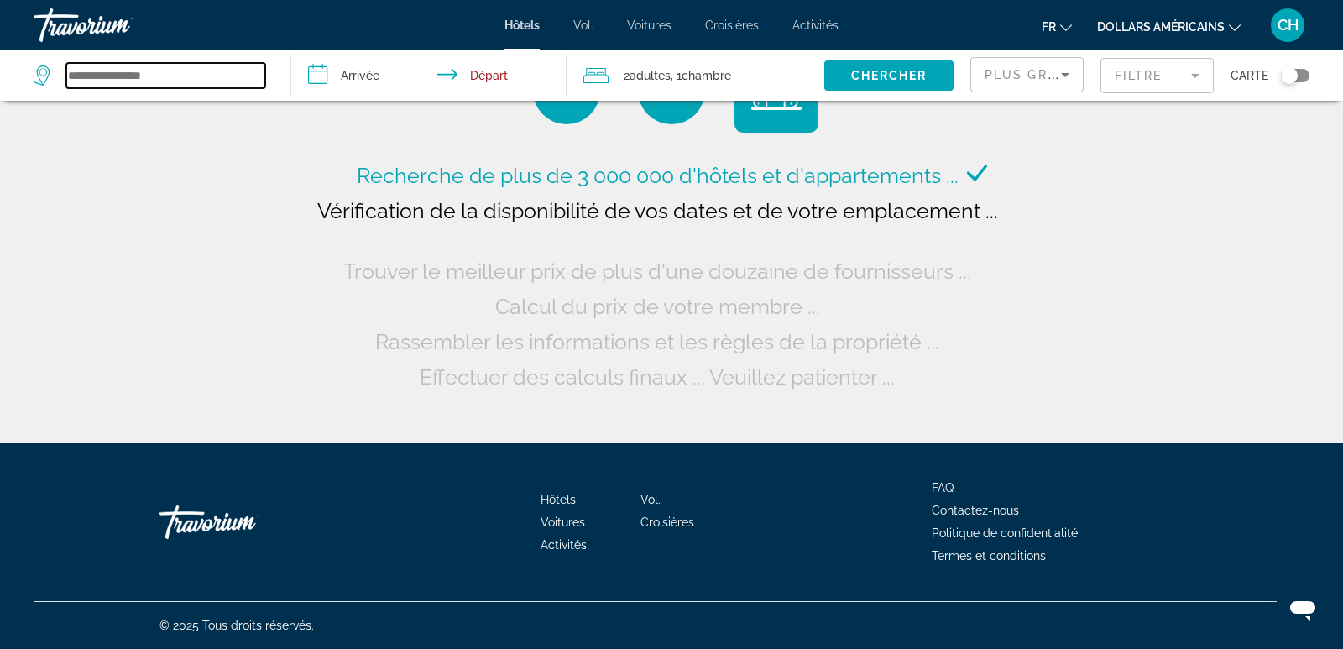
click at [189, 77] on input "Search widget" at bounding box center [165, 75] width 199 height 25
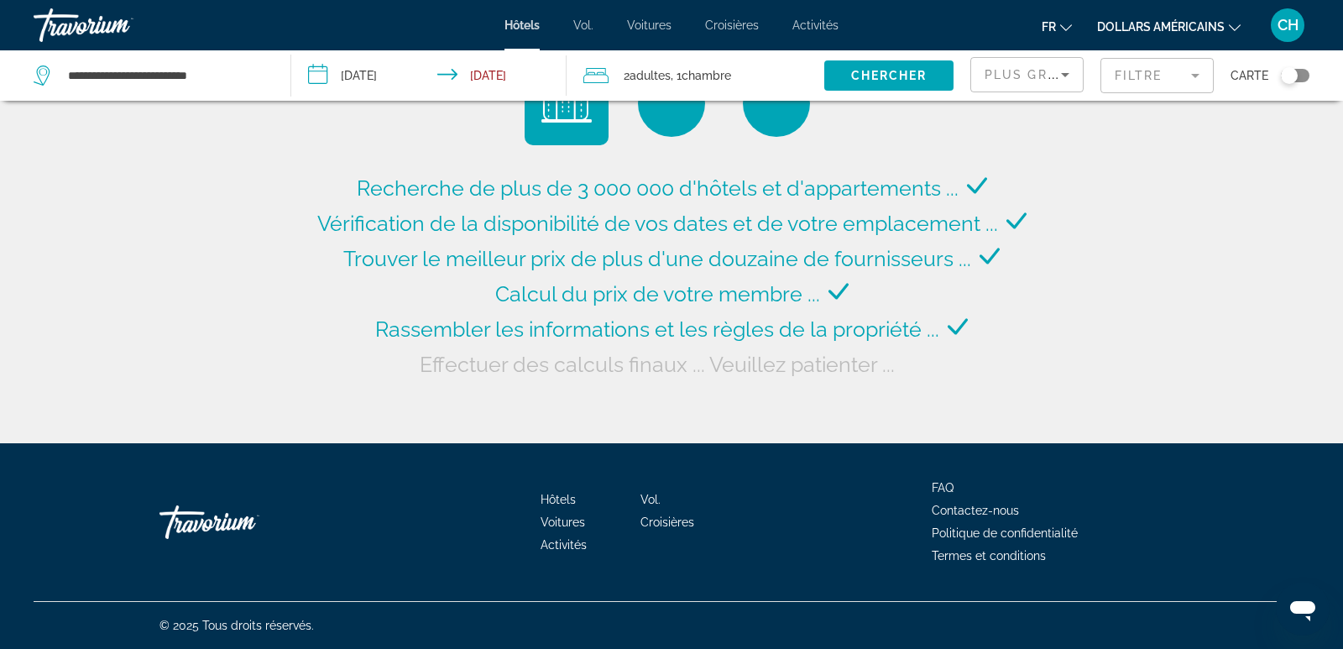
drag, startPoint x: 189, startPoint y: 75, endPoint x: 118, endPoint y: 112, distance: 79.6
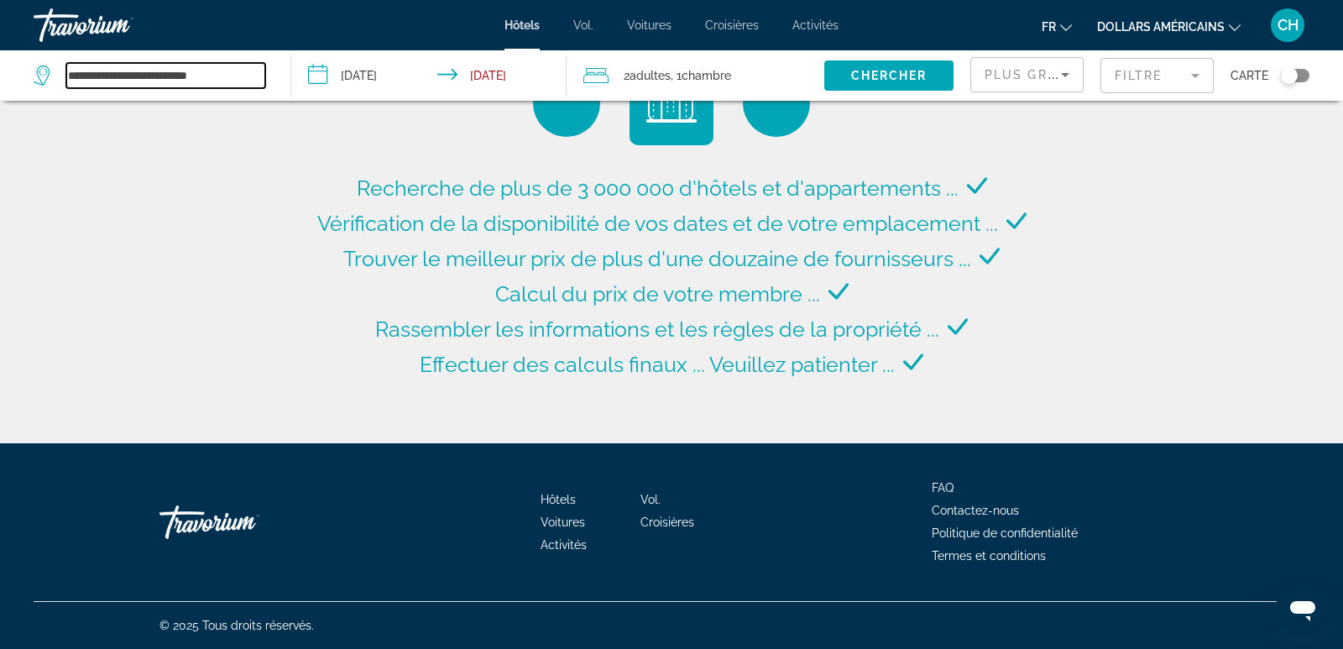
click at [242, 71] on input "**********" at bounding box center [165, 75] width 199 height 25
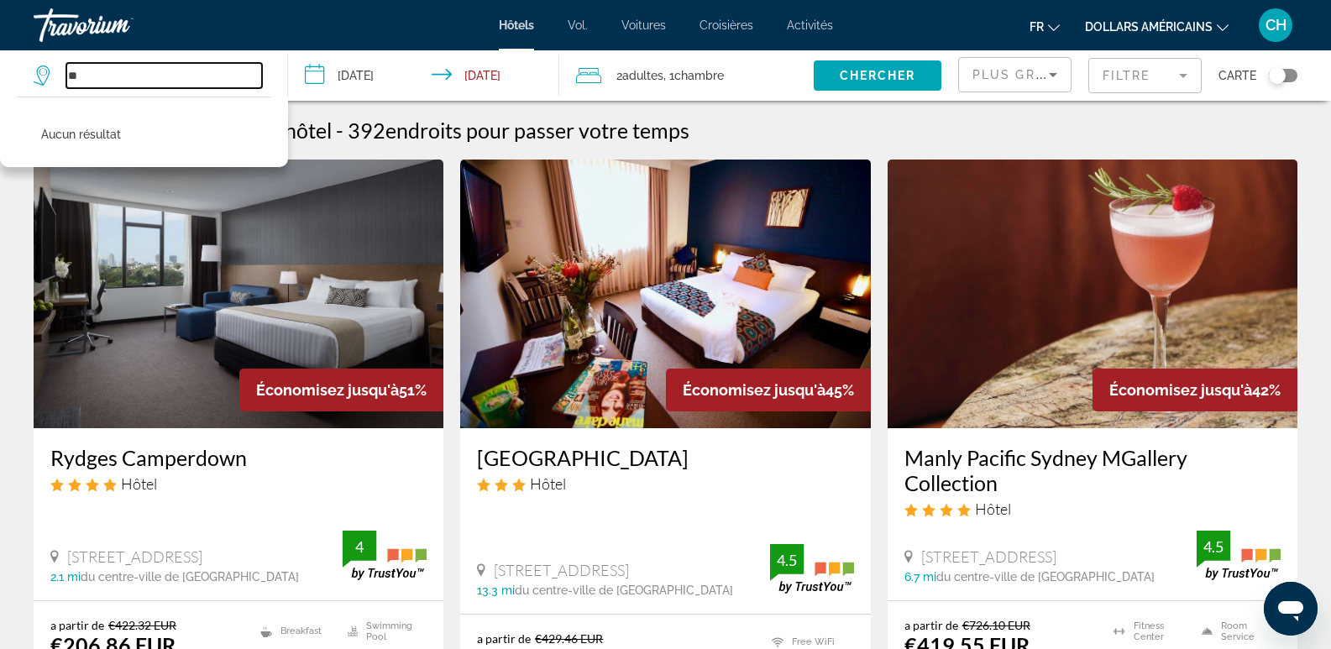
type input "*"
type input "**********"
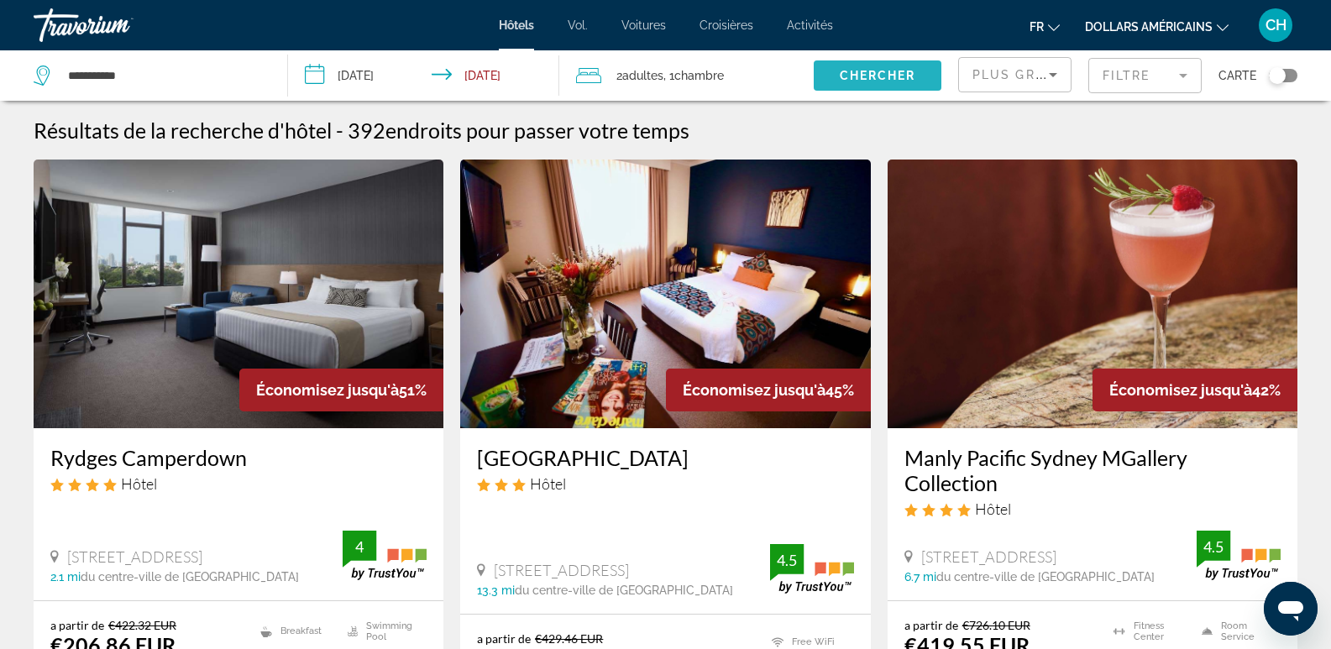
click at [886, 77] on span "Chercher" at bounding box center [878, 75] width 76 height 13
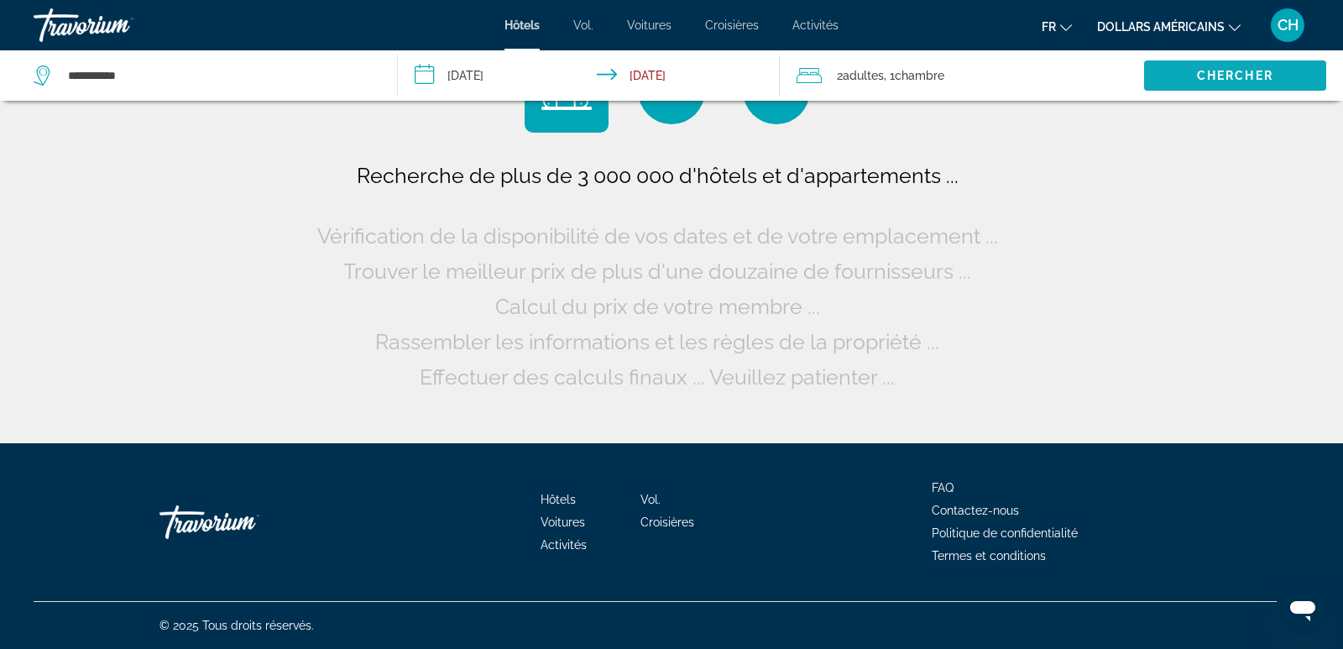
drag, startPoint x: 1214, startPoint y: 71, endPoint x: 1189, endPoint y: 92, distance: 32.3
click at [1189, 91] on button "Chercher" at bounding box center [1235, 75] width 182 height 30
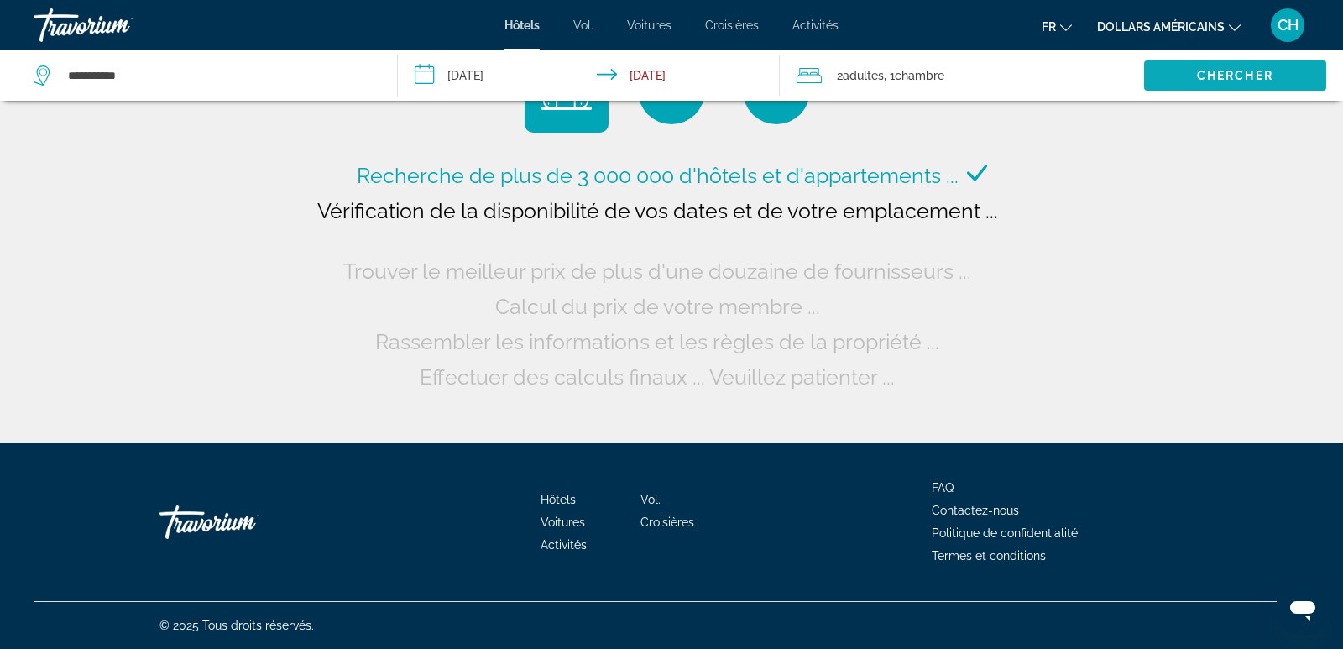
drag, startPoint x: 1189, startPoint y: 92, endPoint x: 1211, endPoint y: 76, distance: 27.0
click at [1211, 76] on span "Chercher" at bounding box center [1235, 75] width 76 height 13
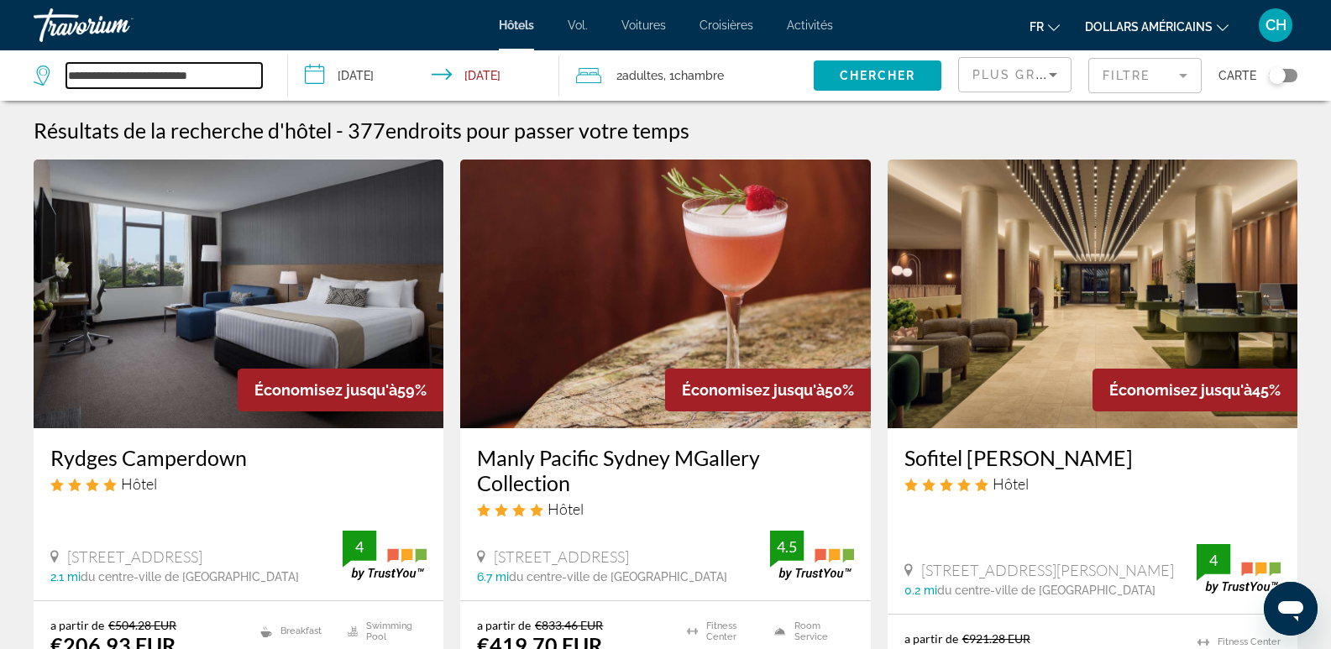
click at [237, 80] on input "**********" at bounding box center [164, 75] width 196 height 25
type input "*"
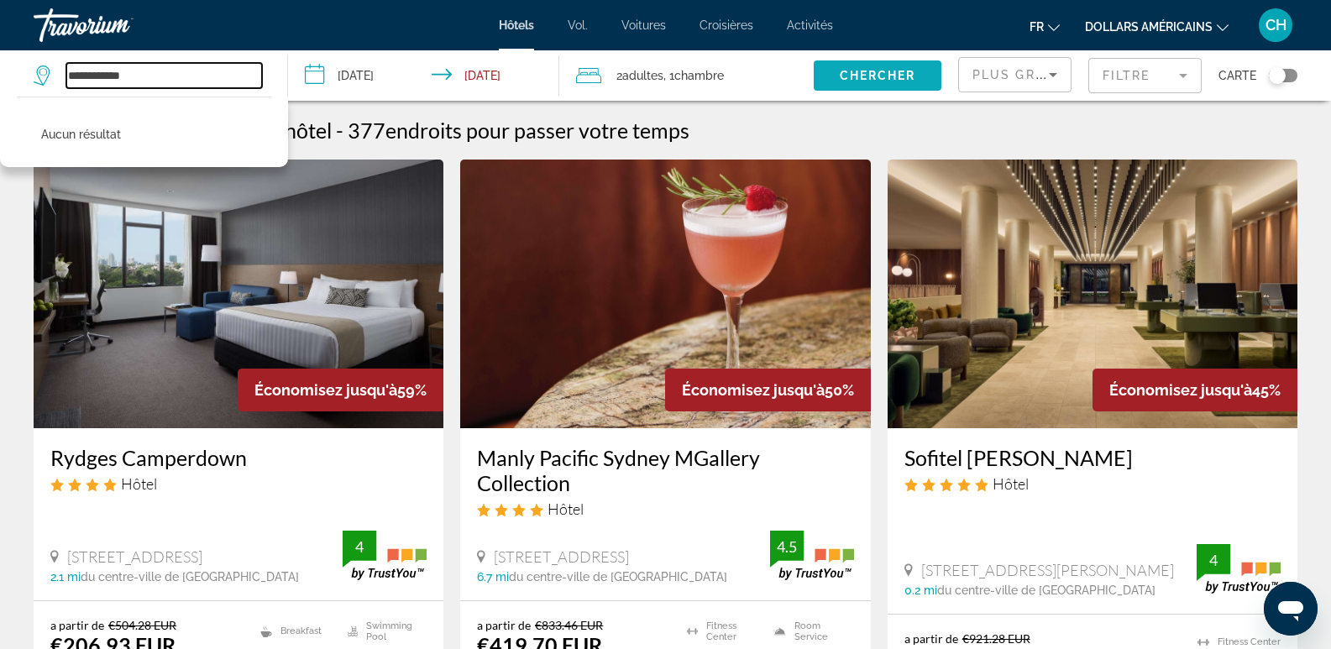
type input "**********"
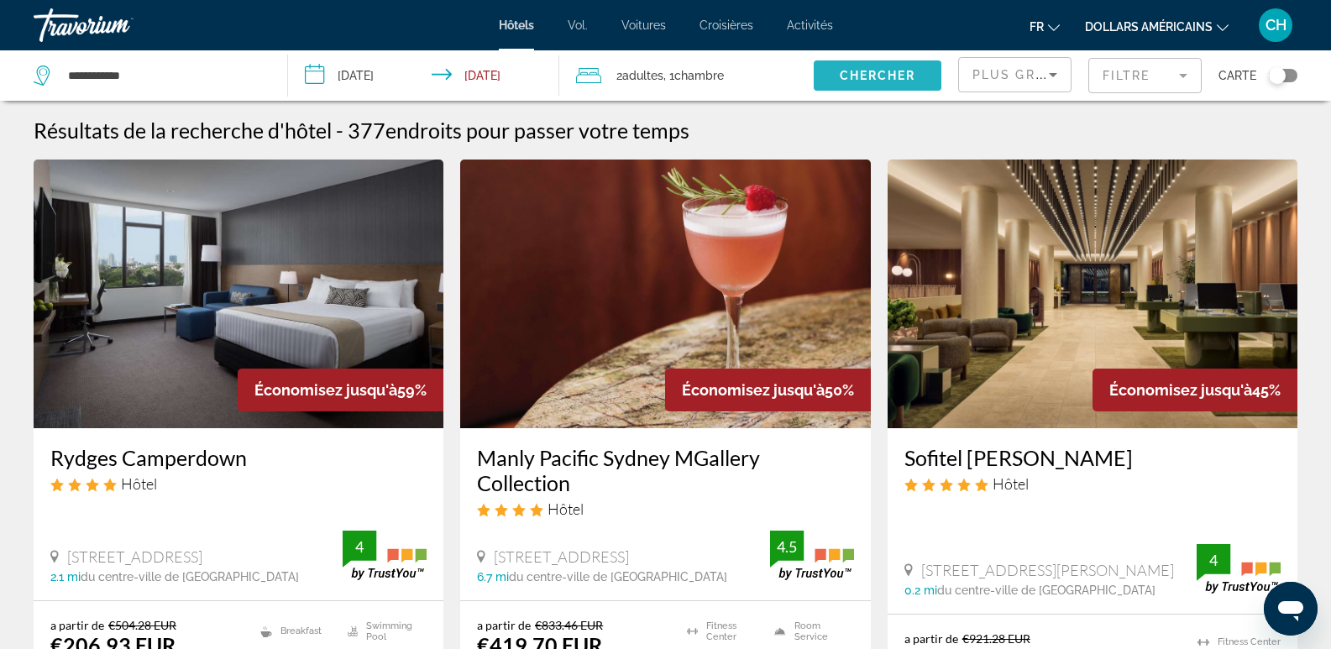
click at [883, 80] on span "Chercher" at bounding box center [878, 75] width 76 height 13
click at [432, 73] on input "**********" at bounding box center [427, 77] width 278 height 55
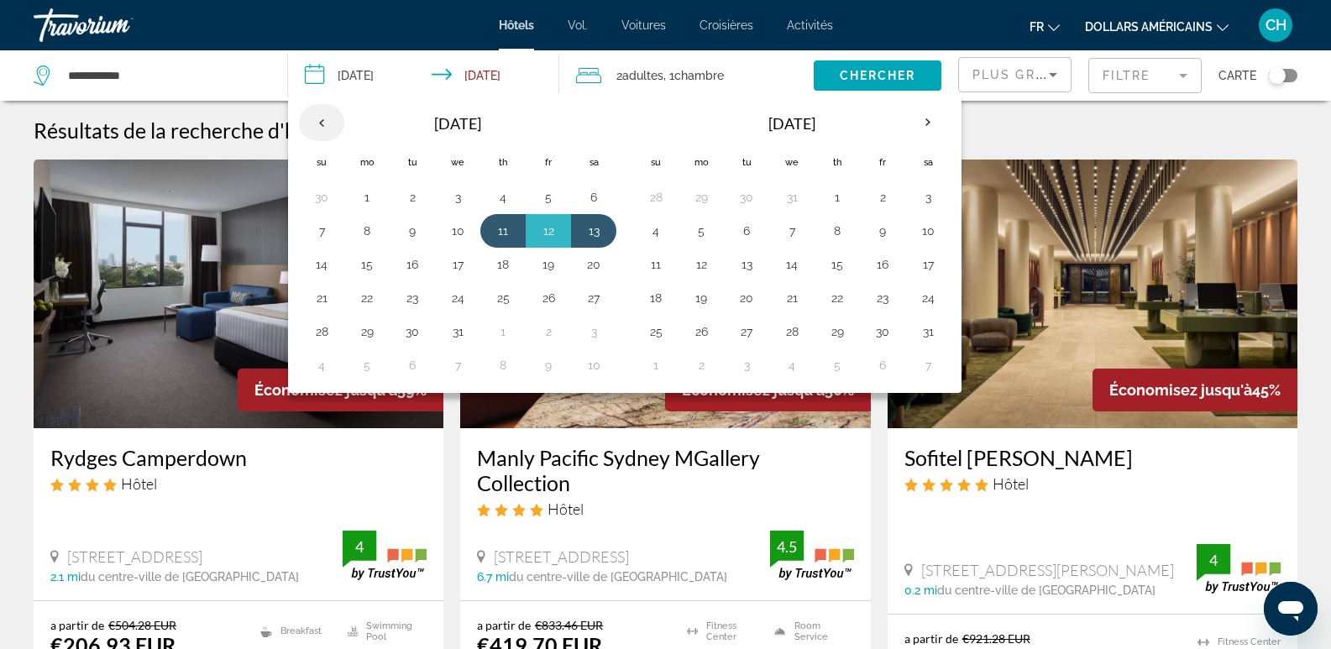
click at [327, 118] on th "Previous month" at bounding box center [321, 122] width 45 height 37
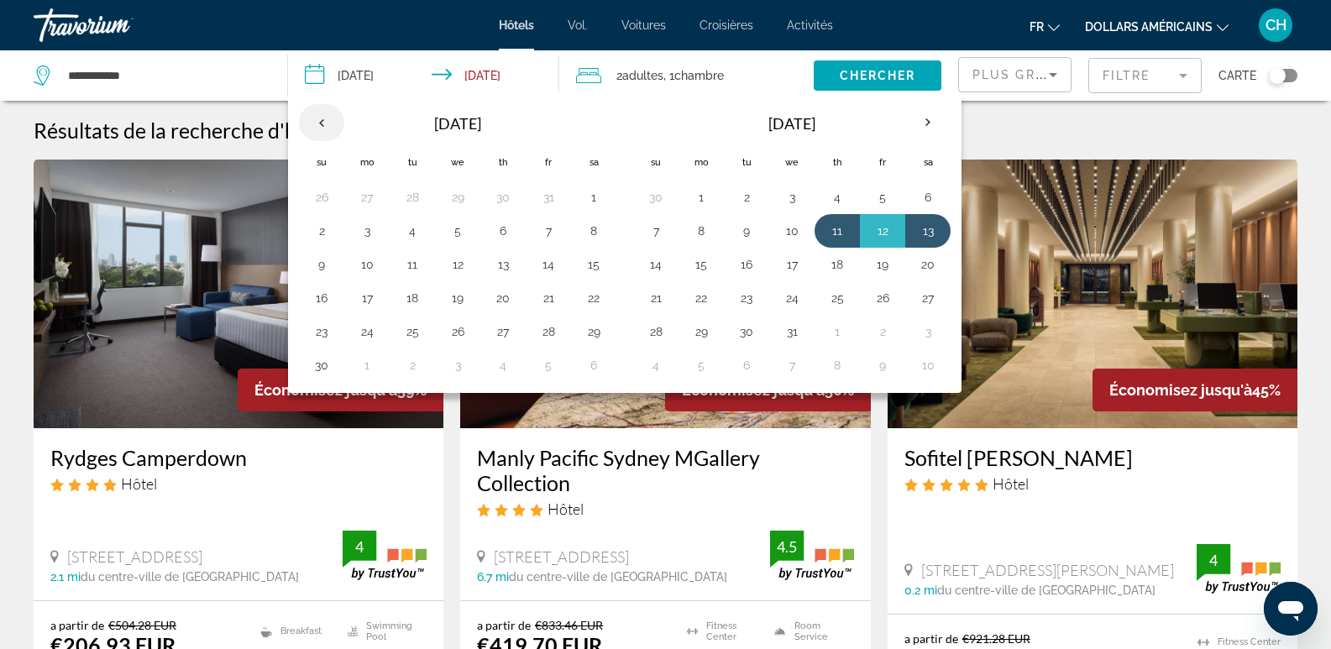
click at [329, 118] on th "Previous month" at bounding box center [321, 122] width 45 height 37
click at [541, 271] on button "19" at bounding box center [548, 261] width 27 height 24
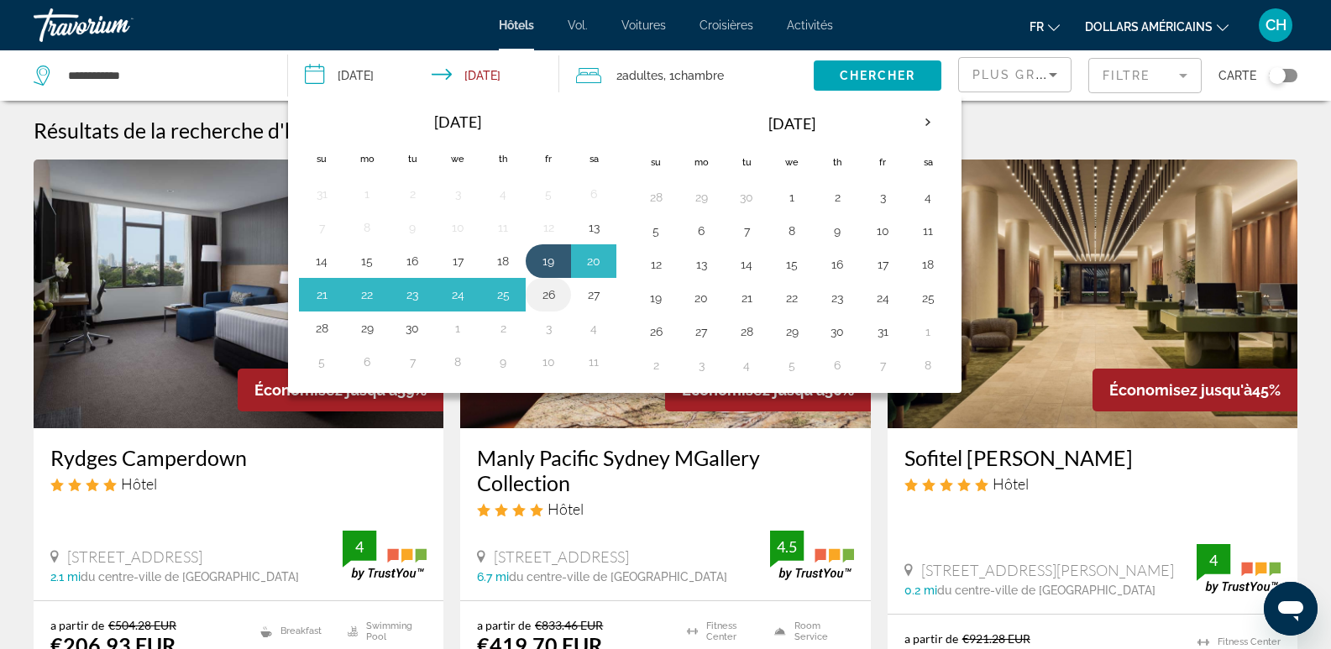
click at [547, 297] on button "26" at bounding box center [548, 295] width 27 height 24
type input "**********"
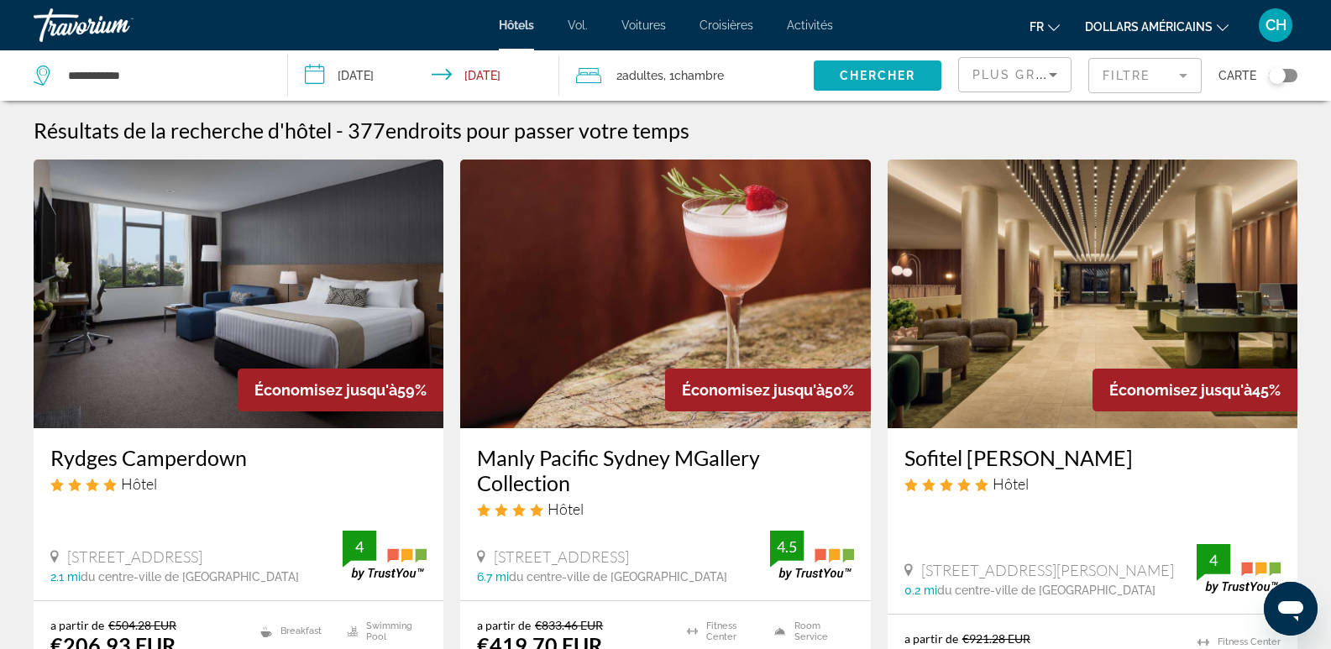
click at [863, 75] on span "Chercher" at bounding box center [878, 75] width 76 height 13
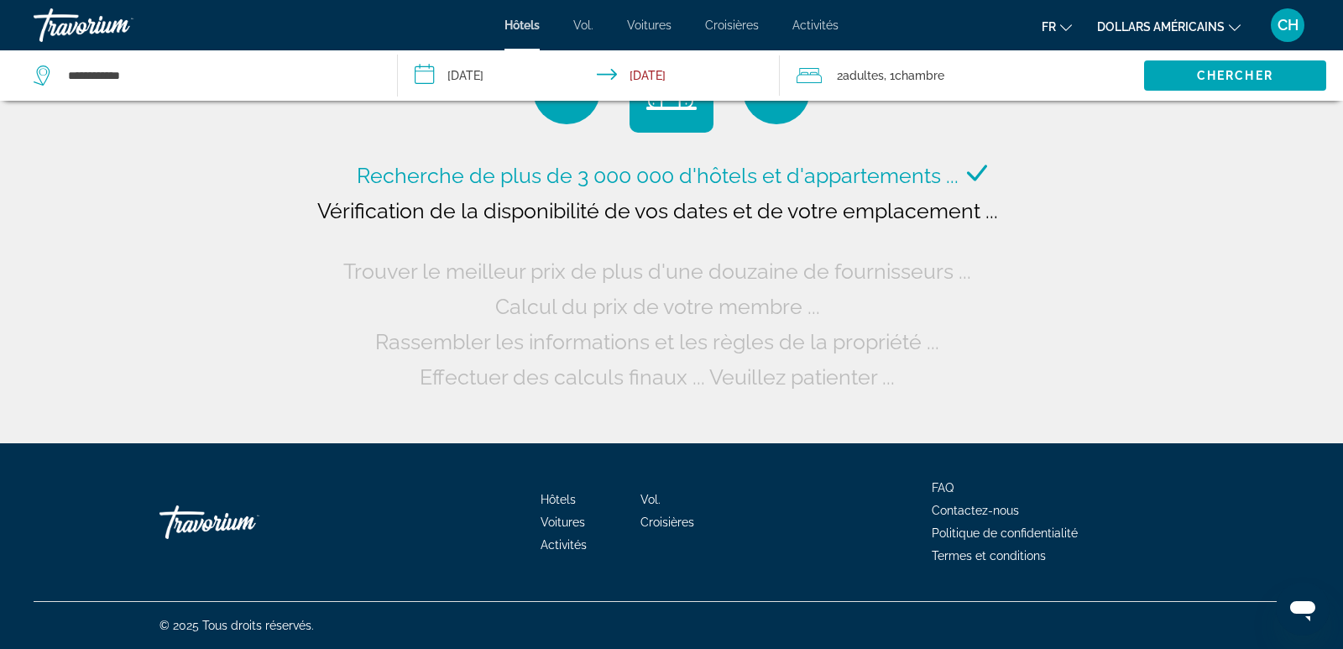
click at [934, 76] on span "Chambre" at bounding box center [920, 75] width 50 height 13
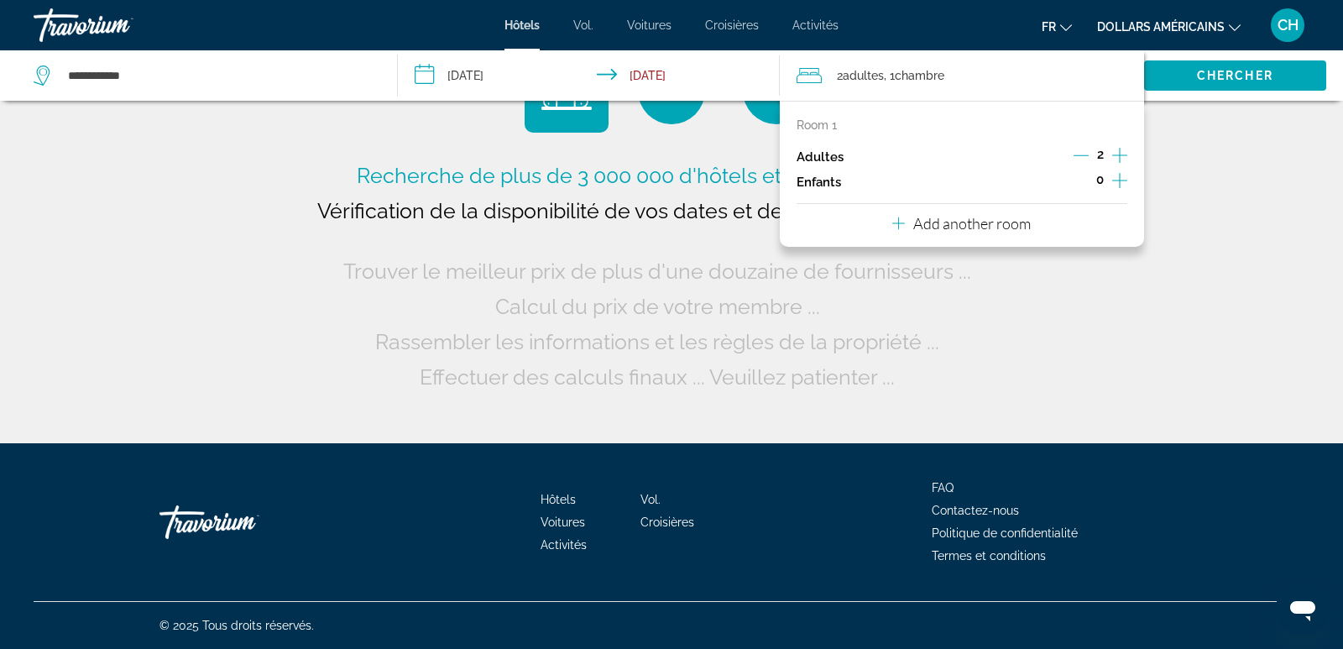
click at [1121, 180] on icon "Increment children" at bounding box center [1119, 180] width 15 height 20
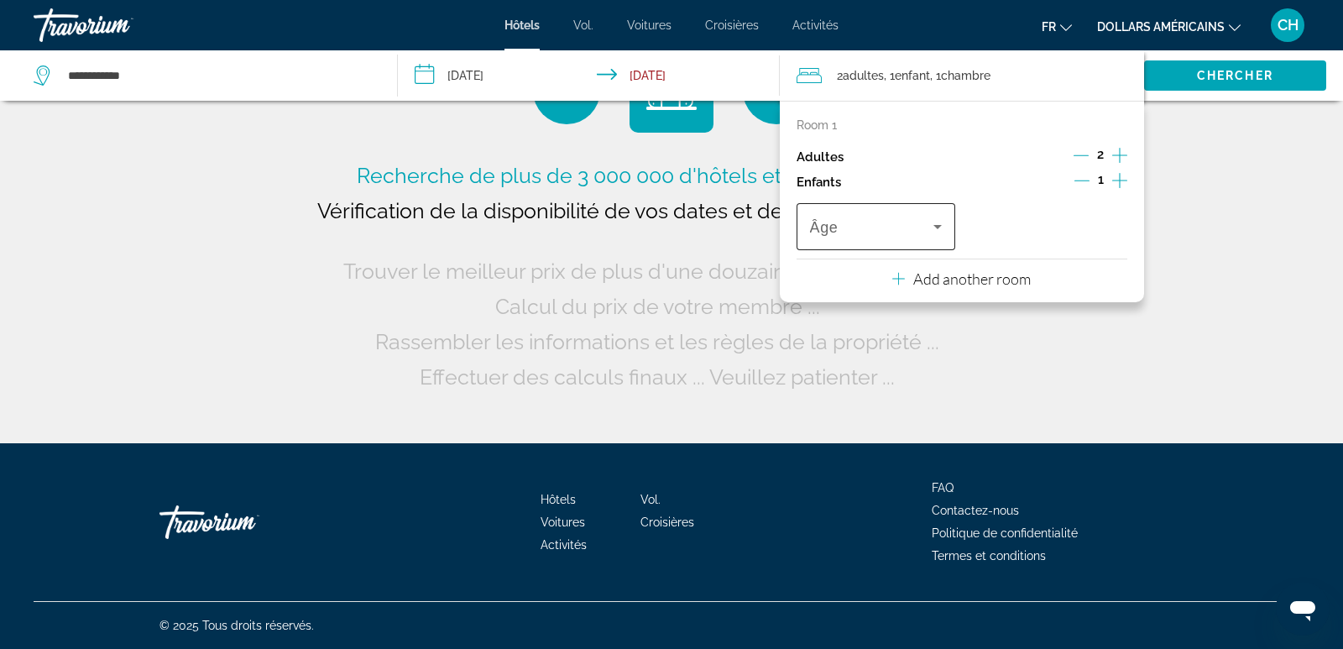
click at [911, 225] on span "Travelers: 2 adults, 1 child" at bounding box center [872, 227] width 124 height 20
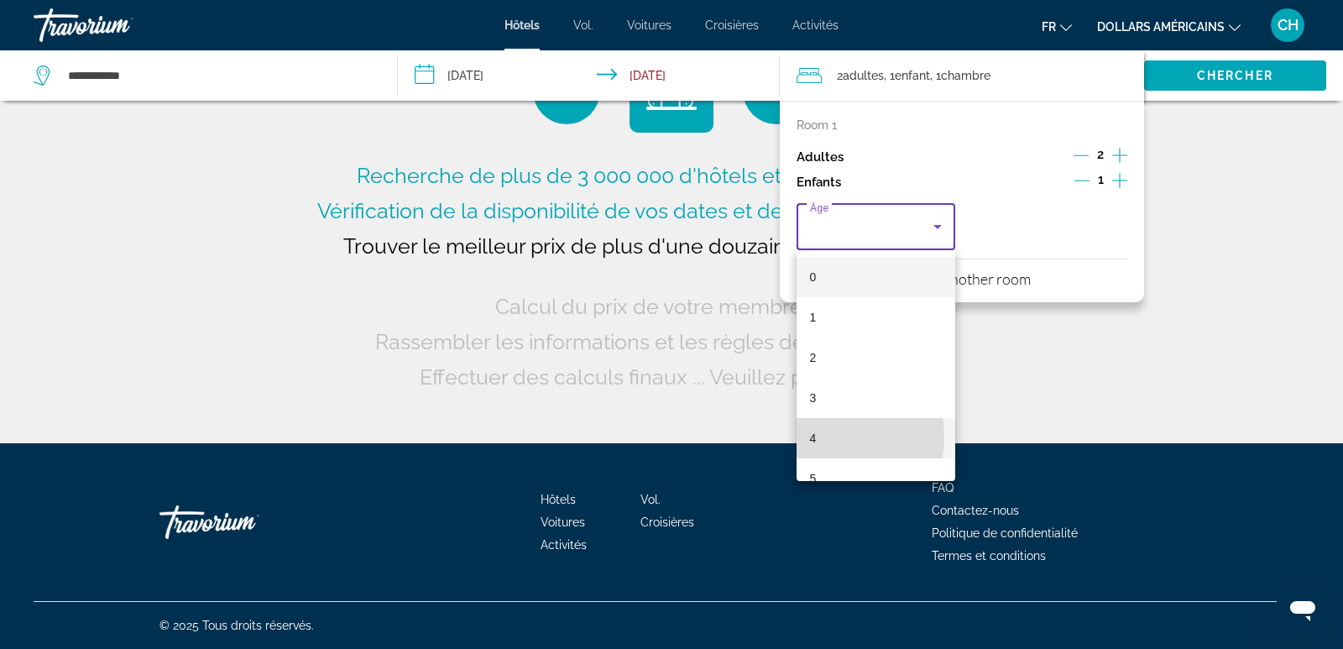
click at [818, 437] on mat-option "4" at bounding box center [877, 438] width 160 height 40
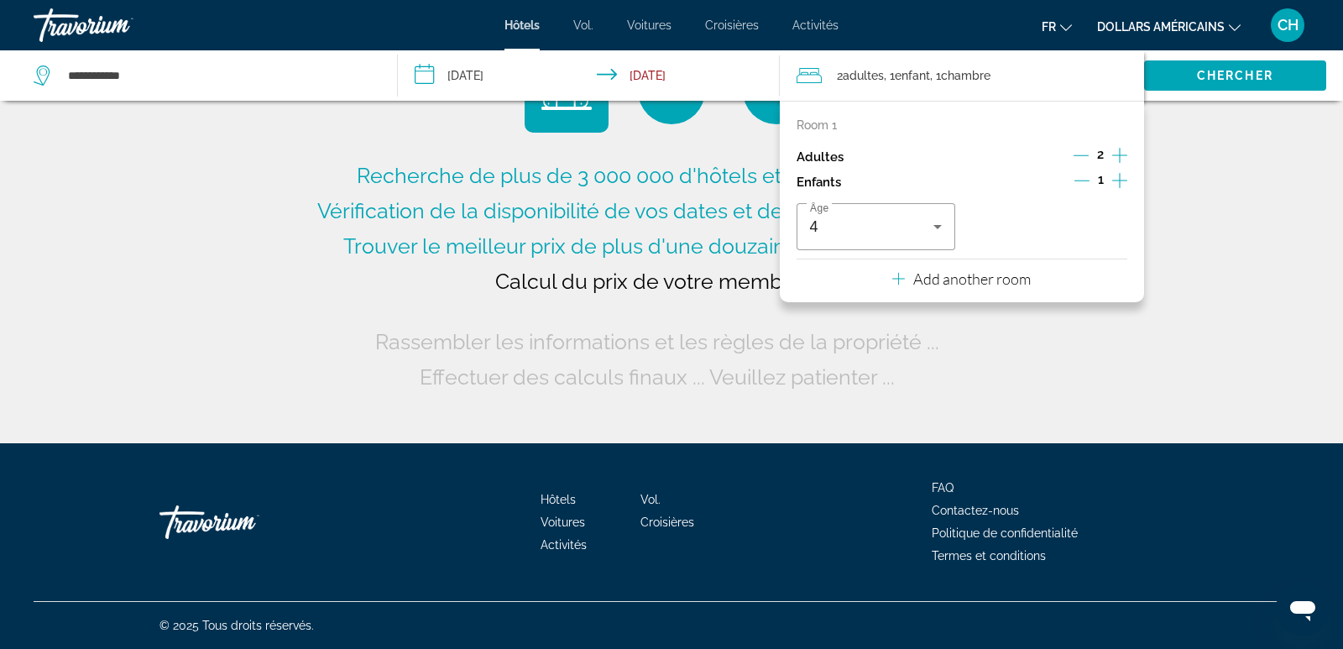
click at [990, 287] on p "Add another room" at bounding box center [972, 278] width 118 height 18
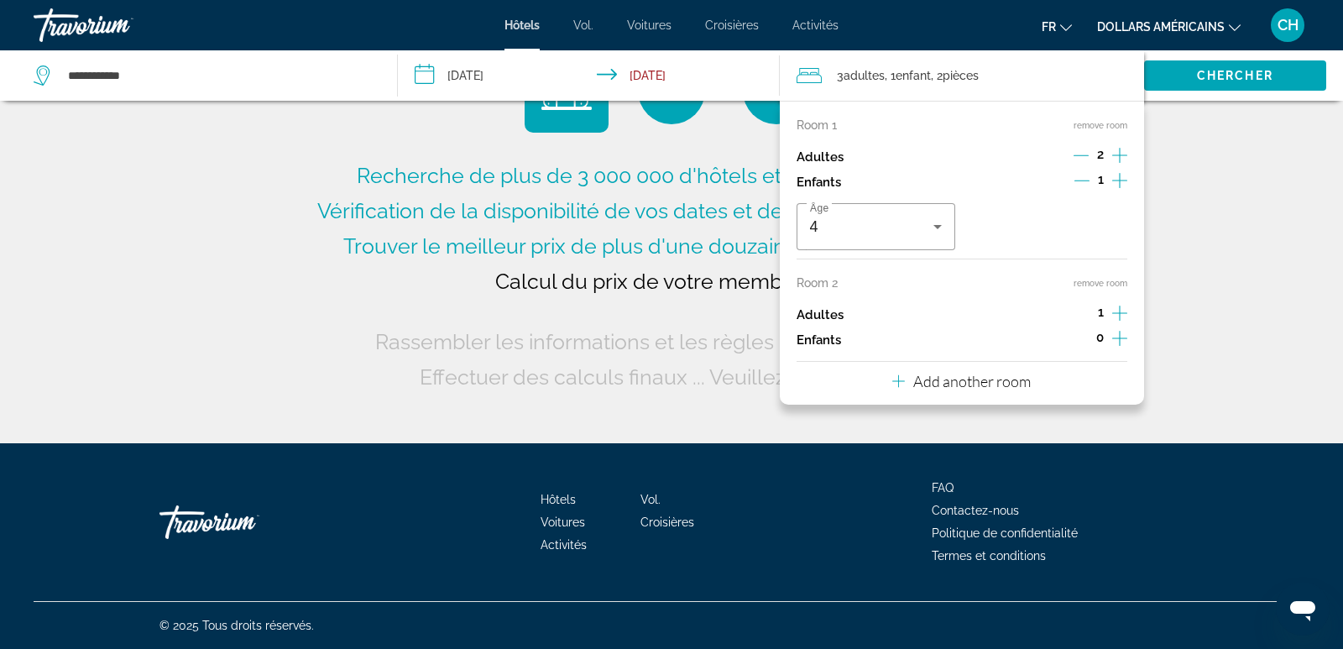
click at [1201, 207] on div "Recherche de plus de 3 000 000 d'hôtels et d'appartements ... Vérification de l…" at bounding box center [671, 221] width 1343 height 443
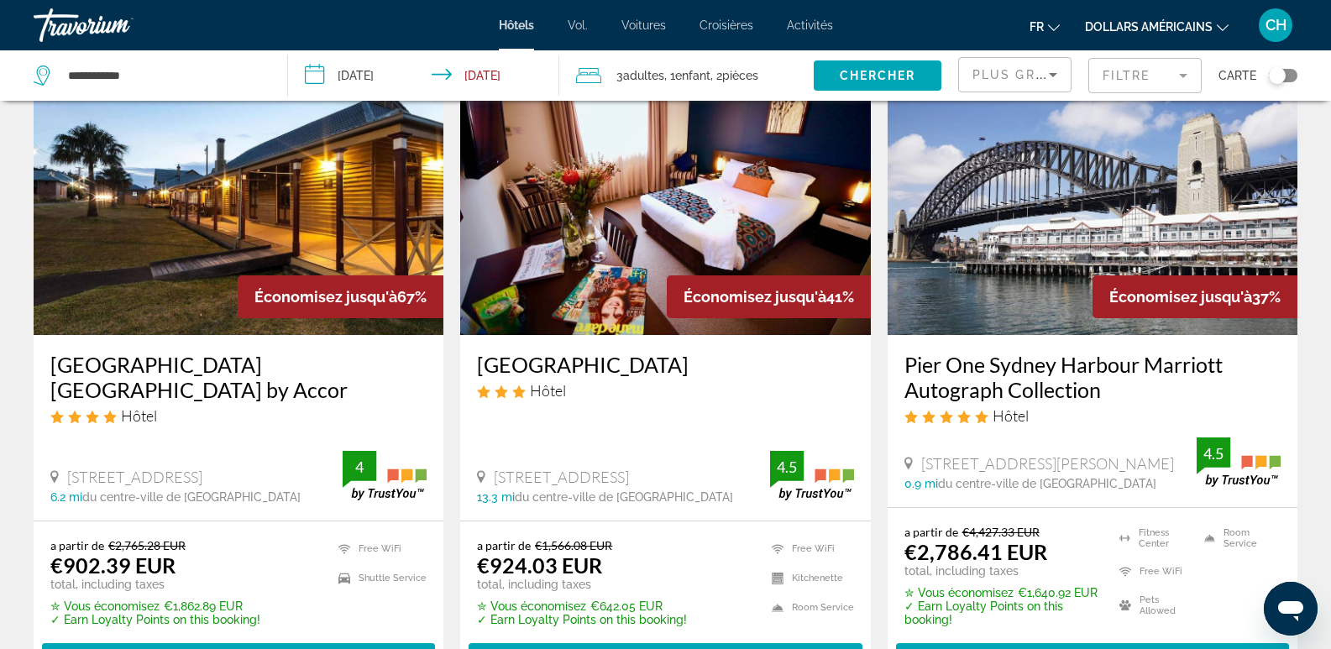
scroll to position [99, 0]
